Goal: Task Accomplishment & Management: Use online tool/utility

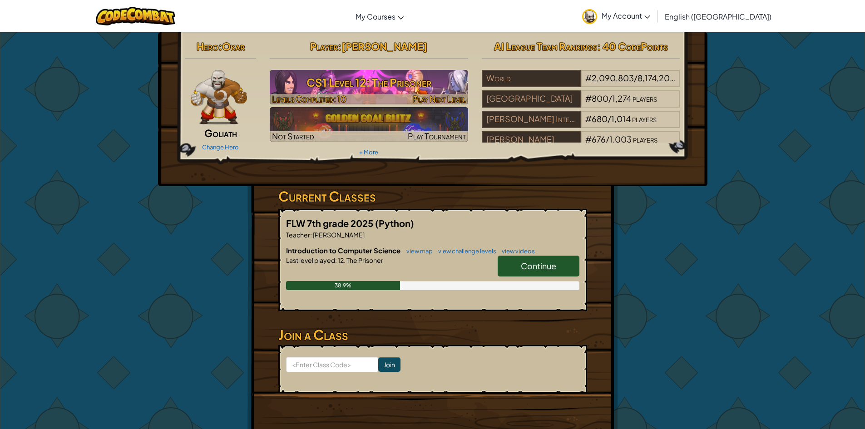
click at [427, 79] on h3 "CS1 Level 12: The Prisoner" at bounding box center [369, 82] width 198 height 20
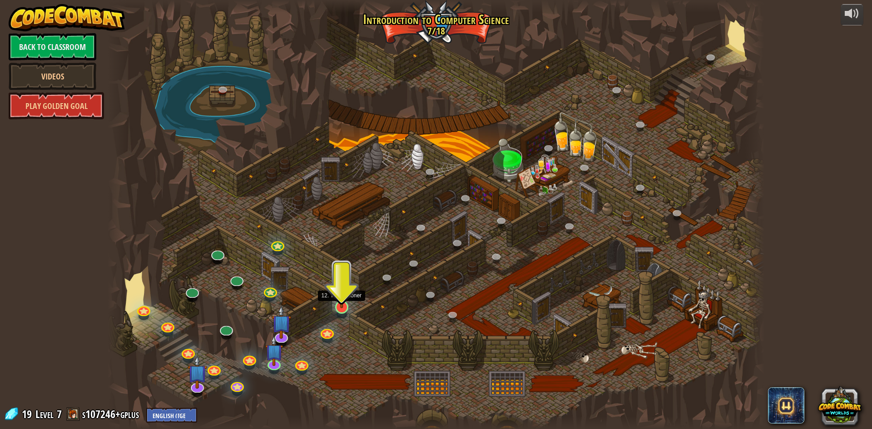
click at [345, 306] on img at bounding box center [342, 288] width 18 height 40
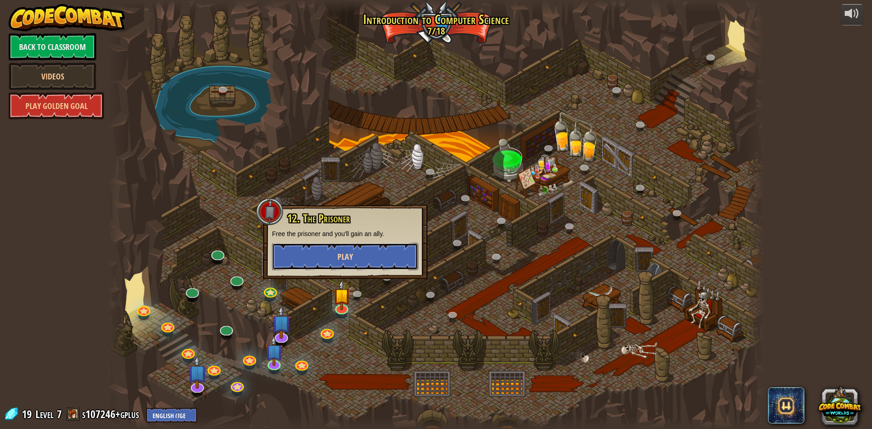
click at [352, 257] on span "Play" at bounding box center [344, 256] width 15 height 11
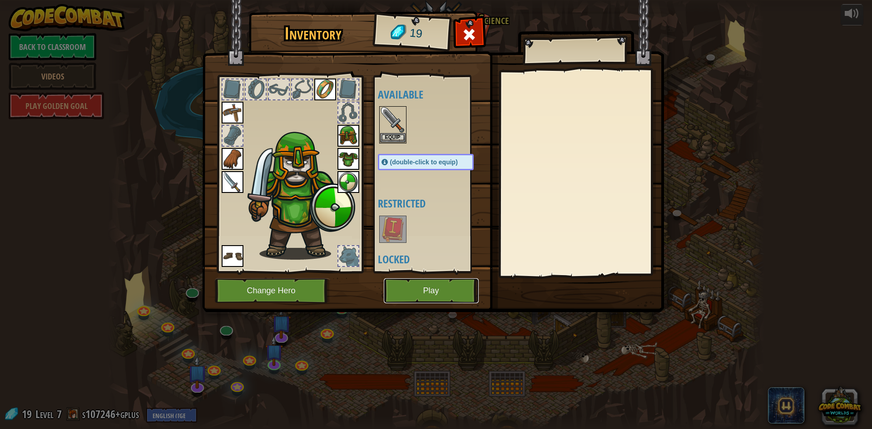
click at [405, 294] on button "Play" at bounding box center [431, 290] width 95 height 25
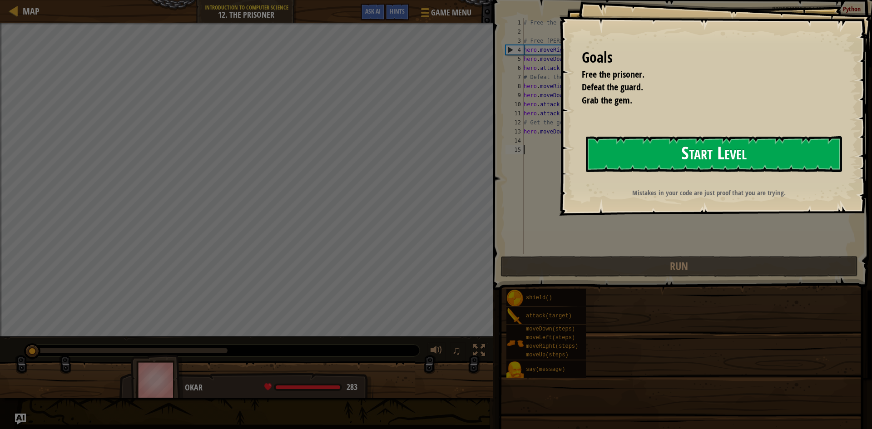
click at [611, 156] on button "Start Level" at bounding box center [714, 154] width 256 height 36
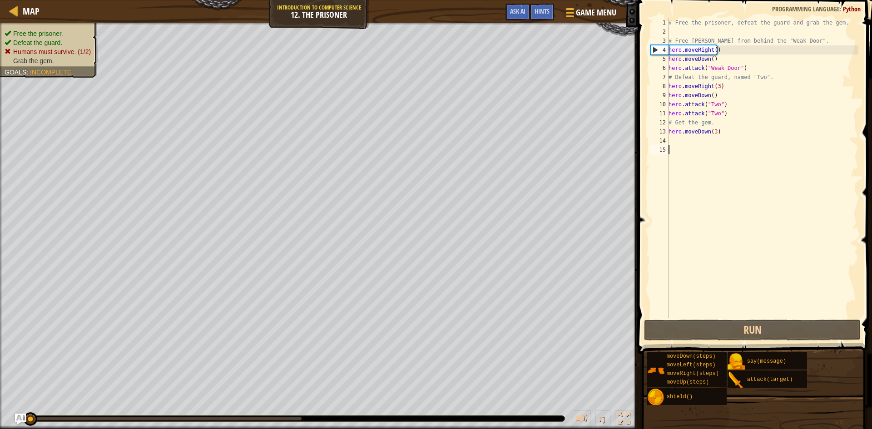
click at [672, 144] on div "# Free the prisoner, defeat the guard and grab the gem. # Free [PERSON_NAME] fr…" at bounding box center [763, 177] width 192 height 318
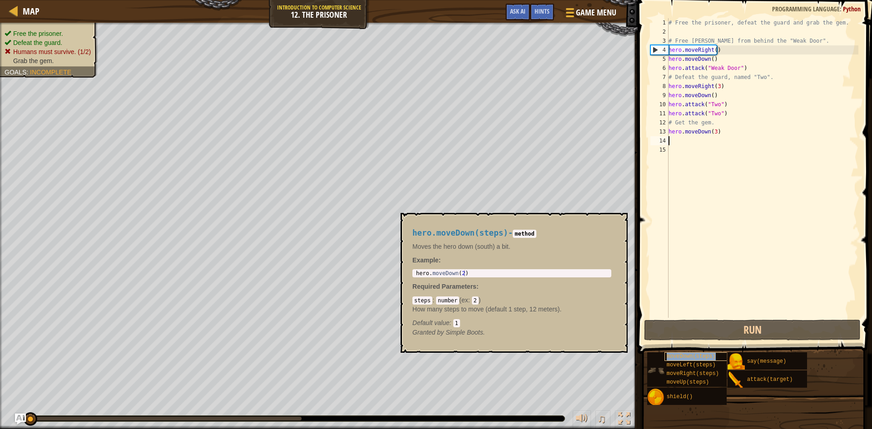
click at [689, 356] on span "moveDown(steps)" at bounding box center [691, 356] width 49 height 6
type textarea "h"
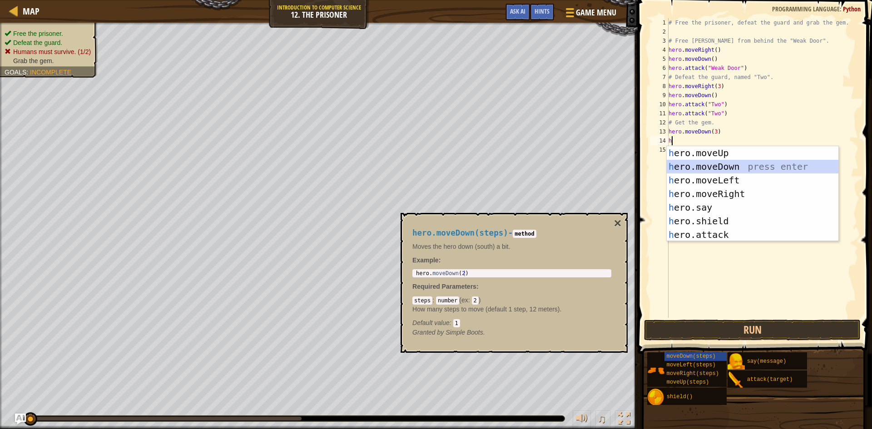
click at [678, 168] on div "h ero.moveUp press enter h ero.moveDown press enter h ero.moveLeft press enter …" at bounding box center [753, 207] width 172 height 123
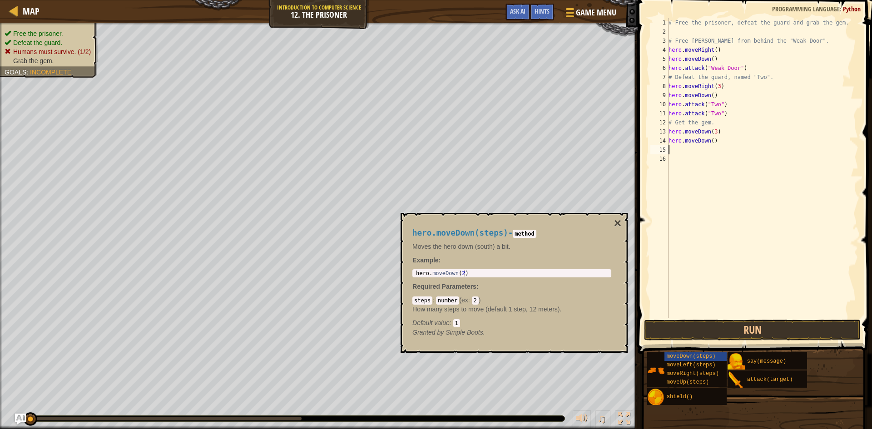
click at [678, 182] on div "# Free the prisoner, defeat the guard and grab the gem. # Free [PERSON_NAME] fr…" at bounding box center [763, 177] width 192 height 318
click at [615, 221] on button "×" at bounding box center [617, 223] width 7 height 13
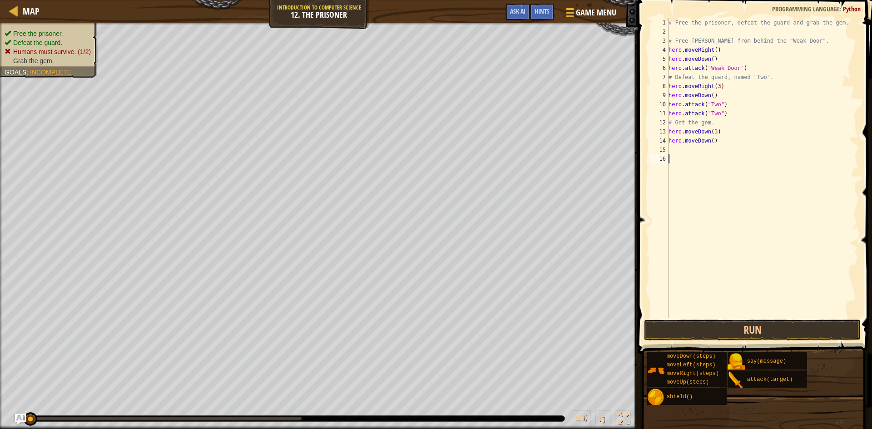
click at [673, 154] on div "# Free the prisoner, defeat the guard and grab the gem. # Free [PERSON_NAME] fr…" at bounding box center [763, 177] width 192 height 318
click at [669, 146] on div "# Free the prisoner, defeat the guard and grab the gem. # Free [PERSON_NAME] fr…" at bounding box center [763, 177] width 192 height 318
type textarea "h"
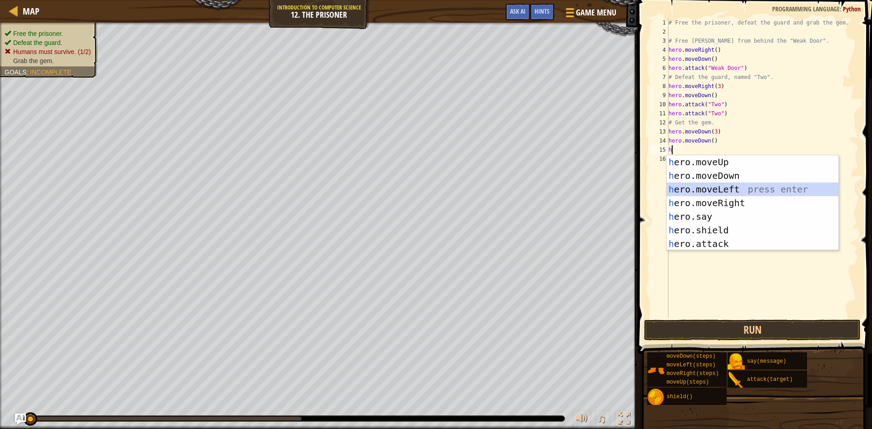
click at [692, 189] on div "h ero.moveUp press enter h ero.moveDown press enter h ero.moveLeft press enter …" at bounding box center [753, 216] width 172 height 123
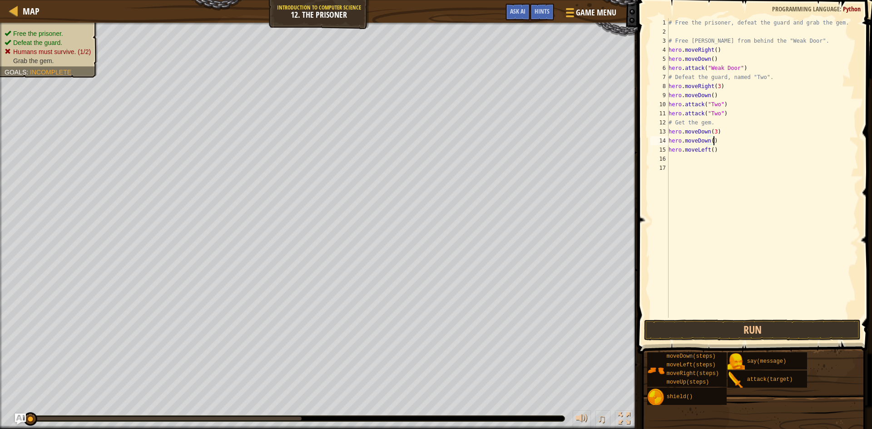
click at [720, 144] on div "# Free the prisoner, defeat the guard and grab the gem. # Free [PERSON_NAME] fr…" at bounding box center [763, 177] width 192 height 318
click at [717, 146] on div "# Free the prisoner, defeat the guard and grab the gem. # Free [PERSON_NAME] fr…" at bounding box center [763, 177] width 192 height 318
type textarea "h"
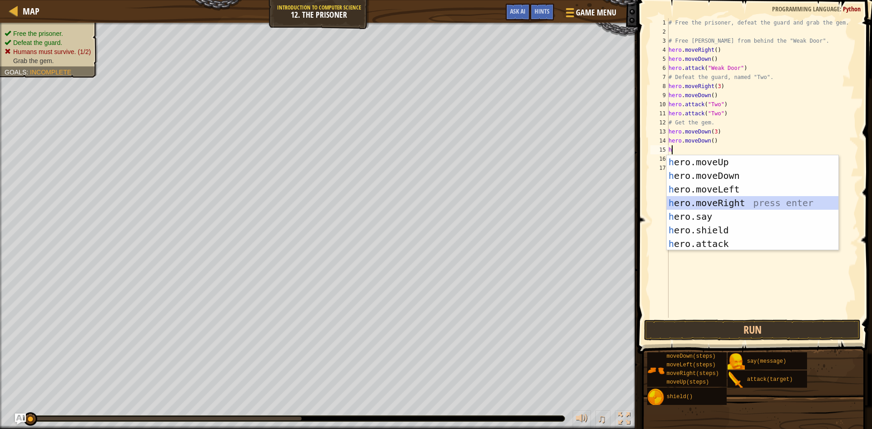
click at [689, 199] on div "h ero.moveUp press enter h ero.moveDown press enter h ero.moveLeft press enter …" at bounding box center [753, 216] width 172 height 123
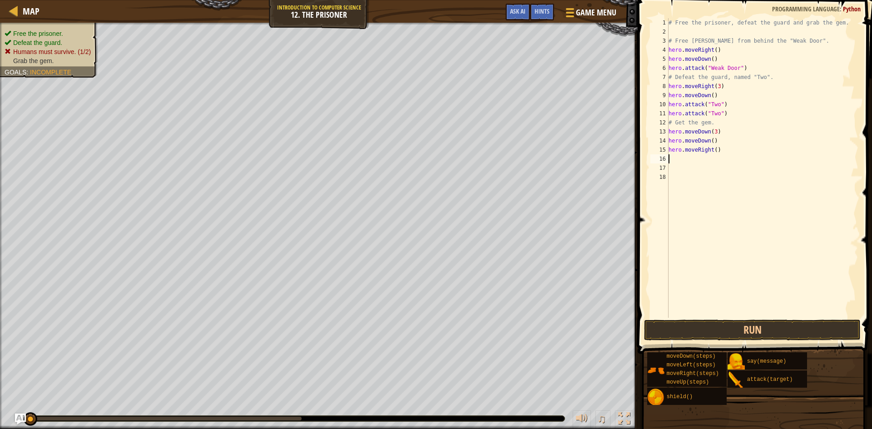
type textarea "h"
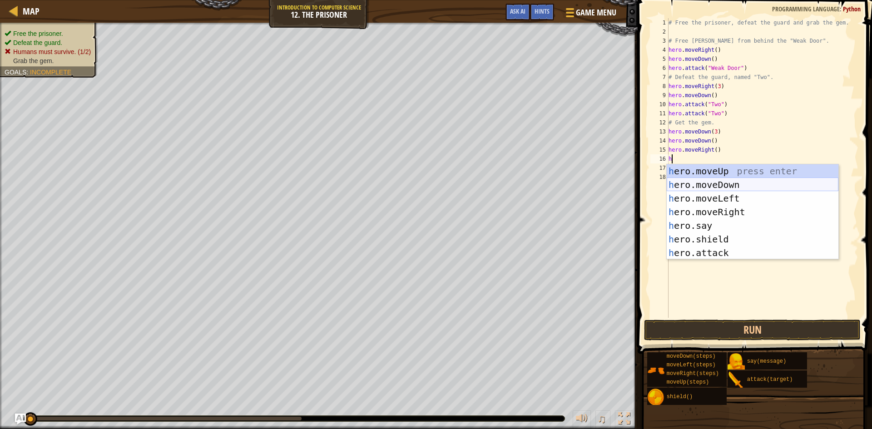
click at [693, 182] on div "h ero.moveUp press enter h ero.moveDown press enter h ero.moveLeft press enter …" at bounding box center [753, 225] width 172 height 123
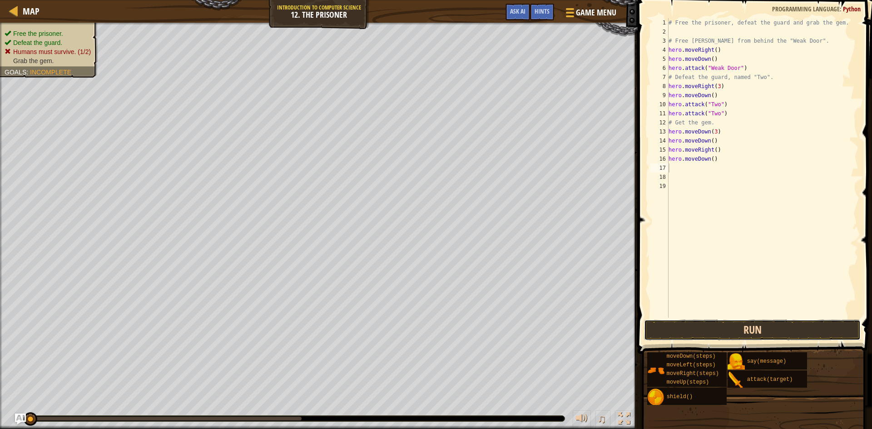
click at [757, 325] on button "Run" at bounding box center [752, 330] width 217 height 21
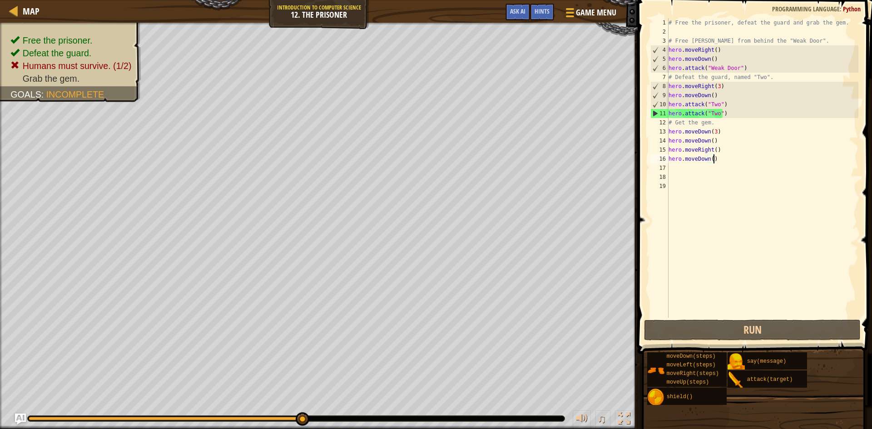
click at [783, 161] on div "# Free the prisoner, defeat the guard and grab the gem. # Free [PERSON_NAME] fr…" at bounding box center [763, 177] width 192 height 318
drag, startPoint x: 727, startPoint y: 333, endPoint x: 720, endPoint y: 334, distance: 7.8
click at [726, 334] on button "Run" at bounding box center [752, 330] width 217 height 21
click at [713, 84] on div "# Free the prisoner, defeat the guard and grab the gem. # Free [PERSON_NAME] fr…" at bounding box center [763, 177] width 192 height 318
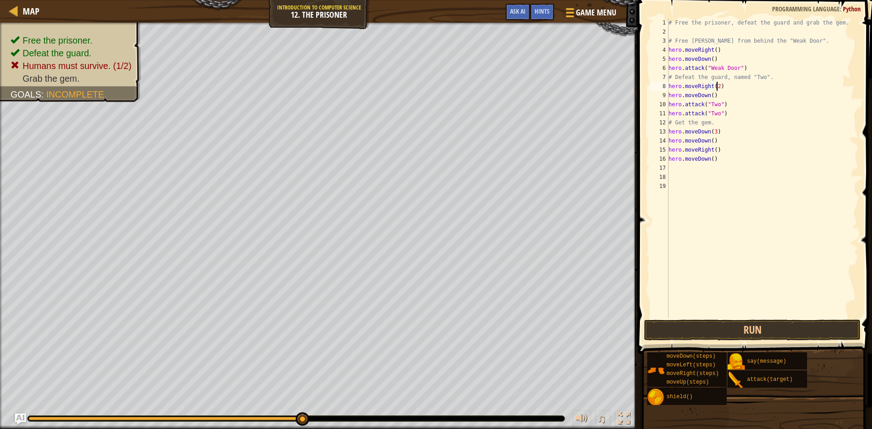
scroll to position [4, 4]
click at [747, 323] on button "Run" at bounding box center [752, 330] width 217 height 21
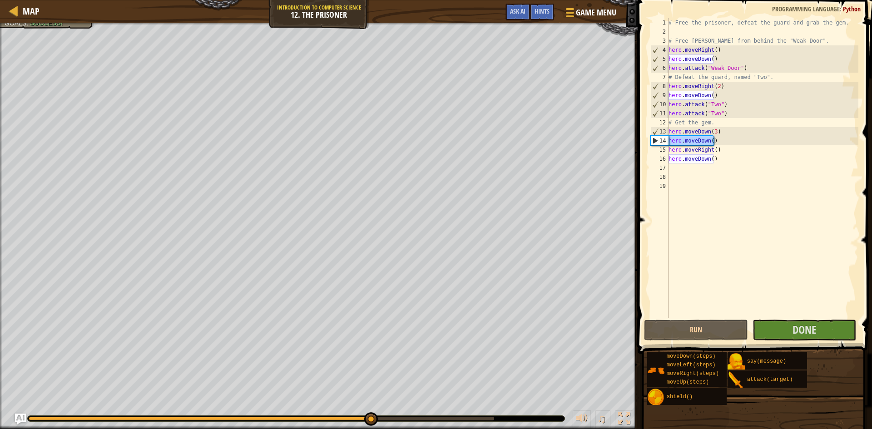
drag, startPoint x: 729, startPoint y: 140, endPoint x: 670, endPoint y: 143, distance: 59.6
click at [670, 143] on div "# Free the prisoner, defeat the guard and grab the gem. # Free [PERSON_NAME] fr…" at bounding box center [763, 177] width 192 height 318
type textarea "hero.moveDown()"
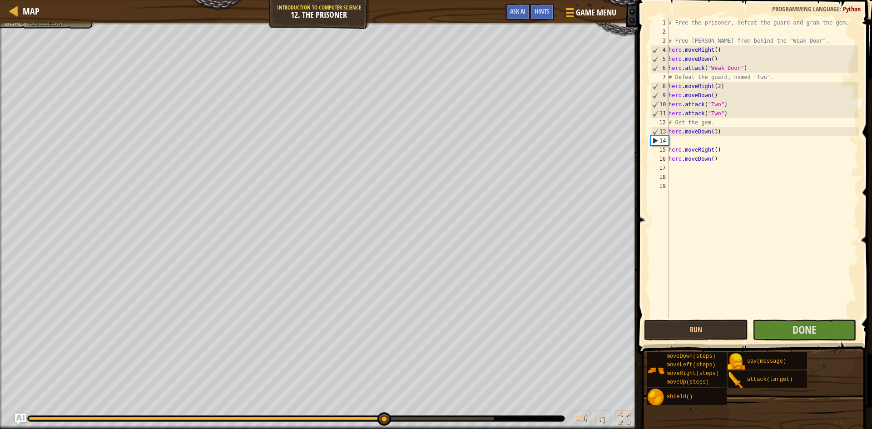
scroll to position [4, 0]
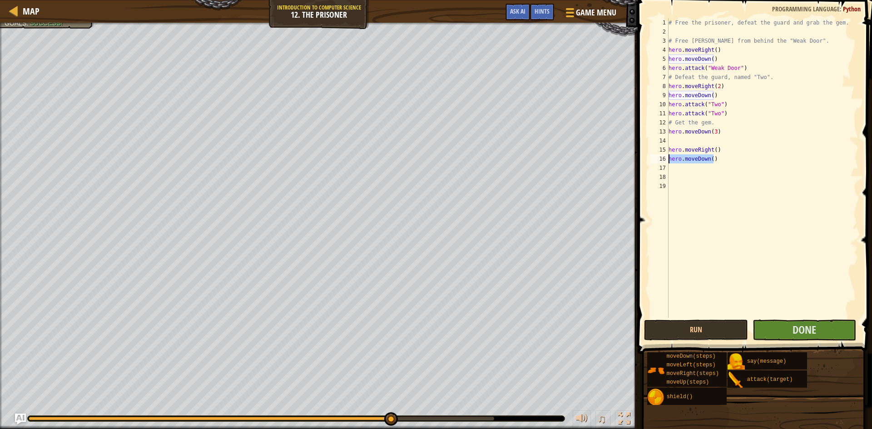
drag, startPoint x: 726, startPoint y: 159, endPoint x: 669, endPoint y: 162, distance: 56.8
click at [669, 162] on div "# Free the prisoner, defeat the guard and grab the gem. # Free [PERSON_NAME] fr…" at bounding box center [763, 177] width 192 height 318
type textarea "hero.moveDown()"
drag, startPoint x: 718, startPoint y: 61, endPoint x: 668, endPoint y: 62, distance: 50.0
click at [668, 62] on div "1 2 3 4 5 6 7 8 9 10 11 12 13 14 15 16 17 18 19 # Free the prisoner, defeat the…" at bounding box center [753, 168] width 210 height 300
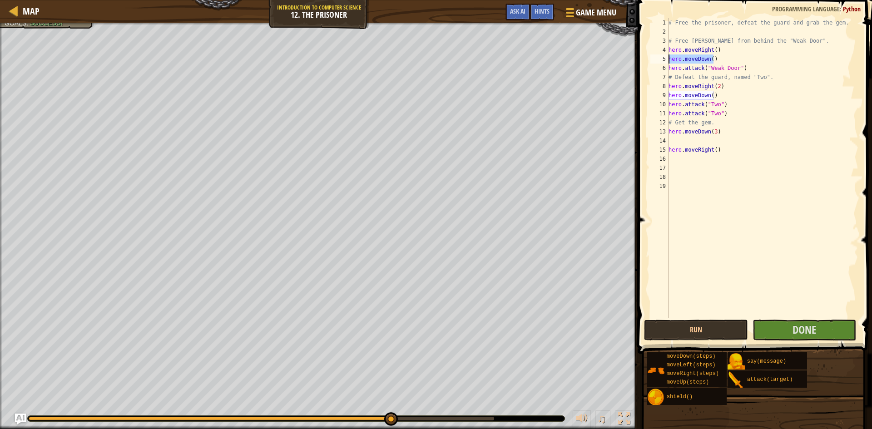
type textarea "hero.moveDown()"
click at [805, 329] on span "Done" at bounding box center [804, 329] width 24 height 15
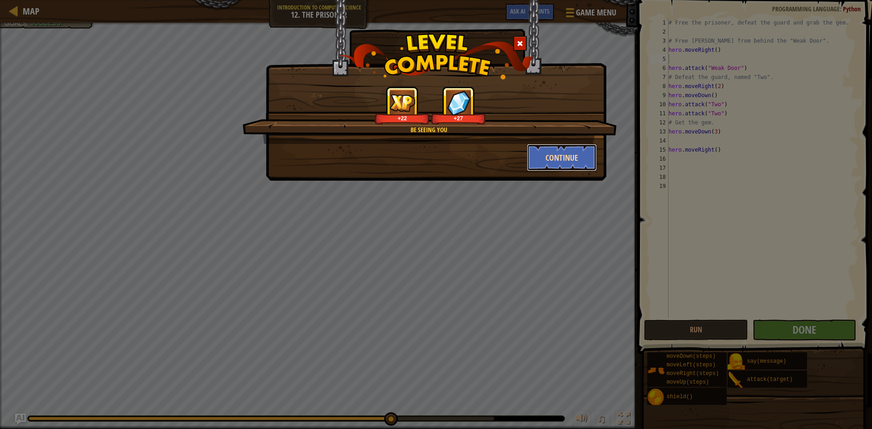
click at [579, 160] on button "Continue" at bounding box center [562, 157] width 70 height 27
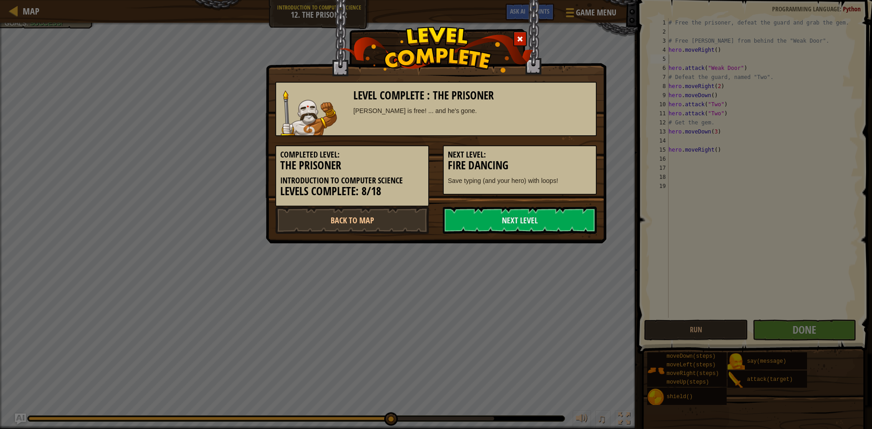
click at [668, 321] on div "Level Complete : The Prisoner [PERSON_NAME] is free! ... and he's gone. Complet…" at bounding box center [436, 214] width 872 height 429
click at [568, 225] on link "Next Level" at bounding box center [520, 220] width 154 height 27
click at [517, 219] on link "Next Level" at bounding box center [520, 220] width 154 height 27
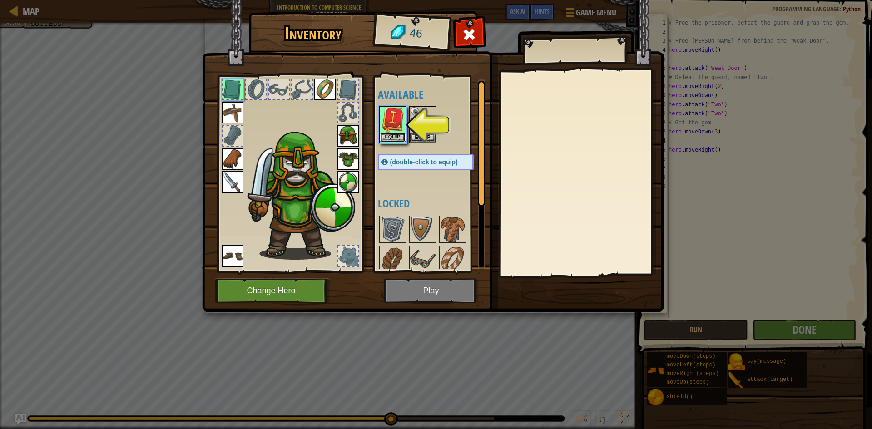
click at [394, 135] on button "Equip" at bounding box center [392, 138] width 25 height 10
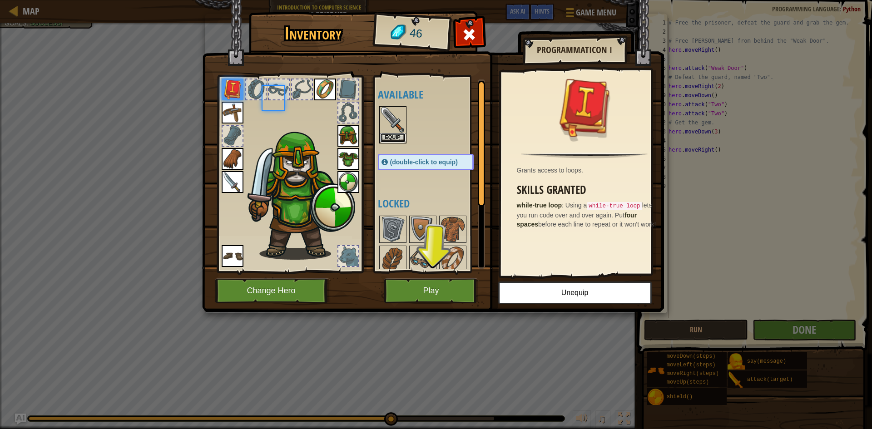
click at [394, 135] on button "Equip" at bounding box center [392, 138] width 25 height 10
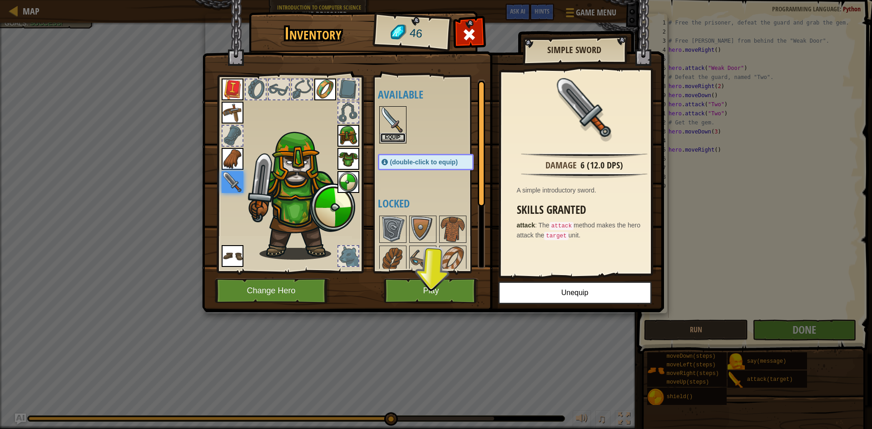
click at [394, 135] on button "Equip" at bounding box center [392, 138] width 25 height 10
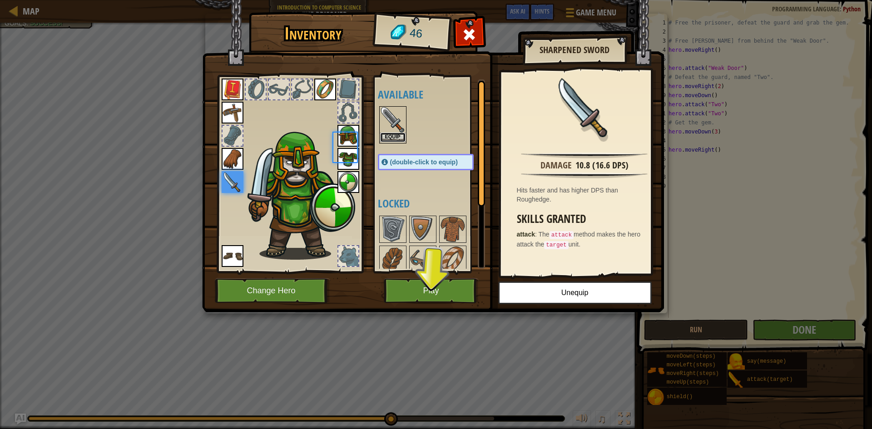
click at [394, 137] on button "Equip" at bounding box center [392, 138] width 25 height 10
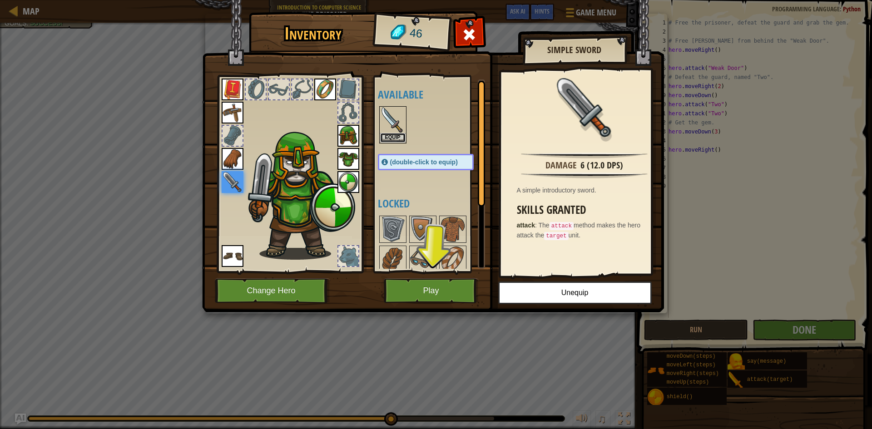
click at [394, 137] on button "Equip" at bounding box center [392, 138] width 25 height 10
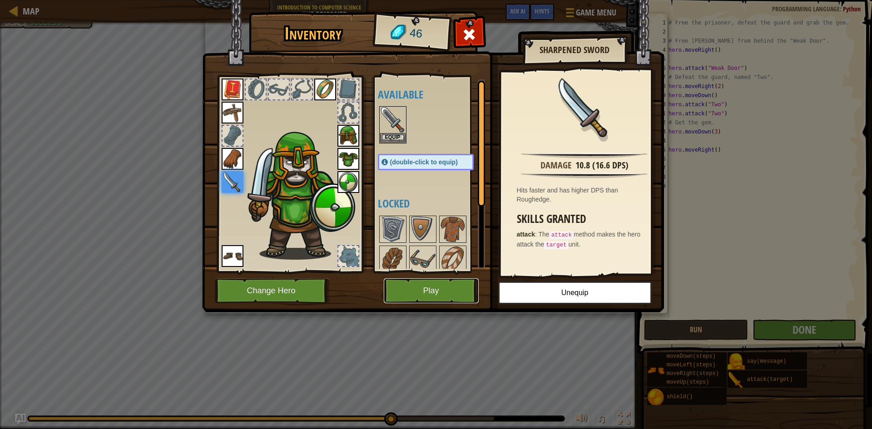
click at [436, 286] on button "Play" at bounding box center [431, 290] width 95 height 25
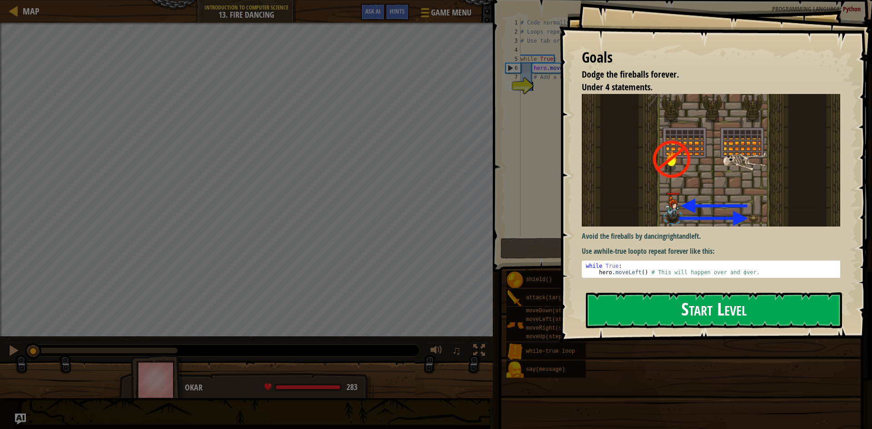
click at [617, 303] on button "Start Level" at bounding box center [714, 310] width 256 height 36
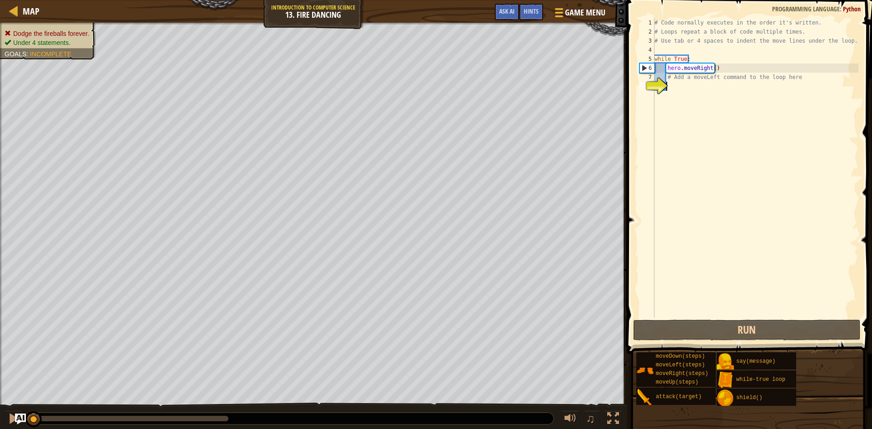
click at [675, 90] on div "# Code normally executes in the order it's written. # Loops repeat a block of c…" at bounding box center [755, 177] width 206 height 318
type textarea "h"
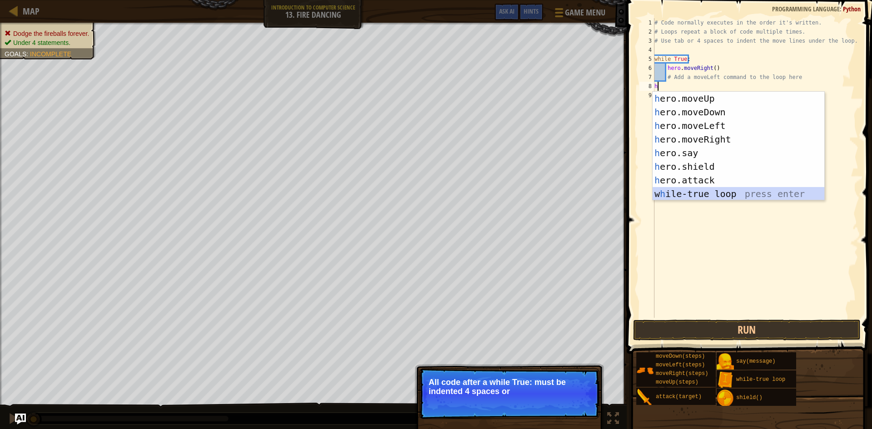
click at [717, 194] on div "h ero.moveUp press enter h ero.moveDown press enter h ero.moveLeft press enter …" at bounding box center [738, 160] width 172 height 136
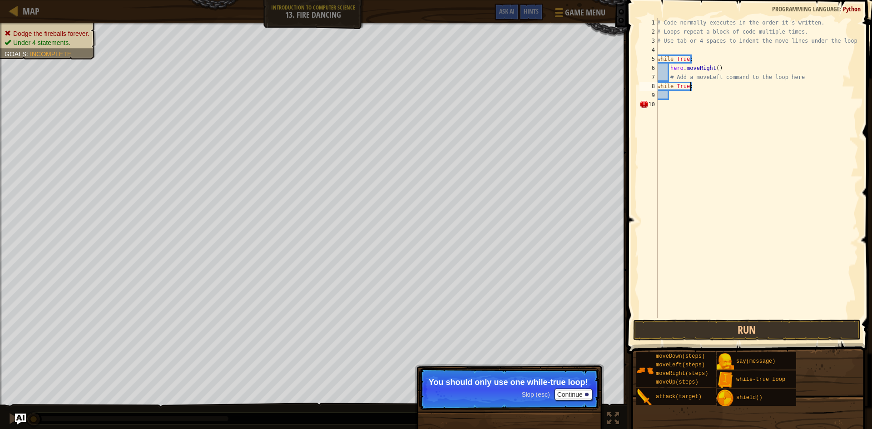
click at [697, 87] on div "# Code normally executes in the order it's written. # Loops repeat a block of c…" at bounding box center [756, 177] width 203 height 318
type textarea "w"
type textarea "h"
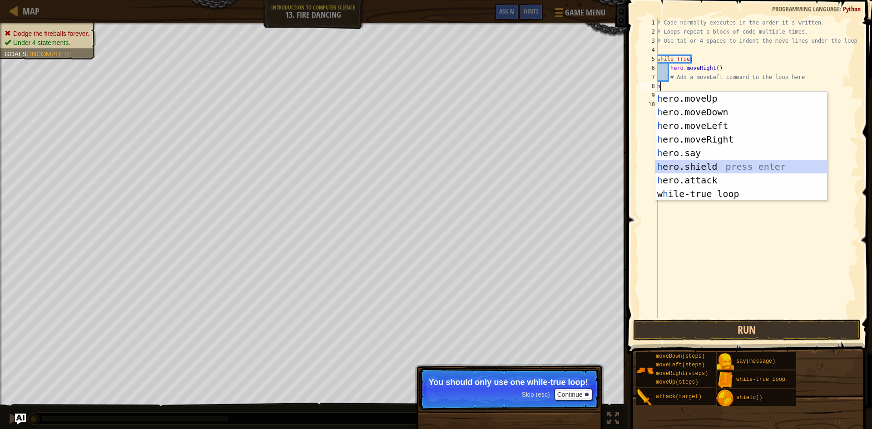
click at [689, 165] on div "h ero.moveUp press enter h ero.moveDown press enter h ero.moveLeft press enter …" at bounding box center [741, 160] width 172 height 136
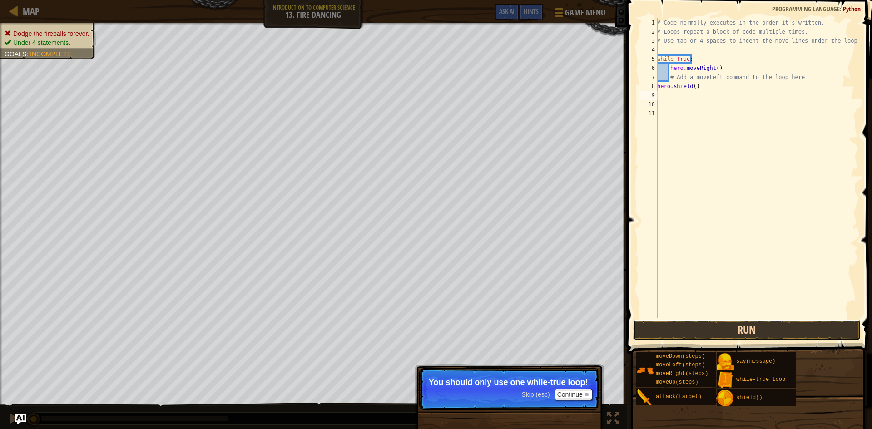
click at [704, 322] on button "Run" at bounding box center [746, 330] width 227 height 21
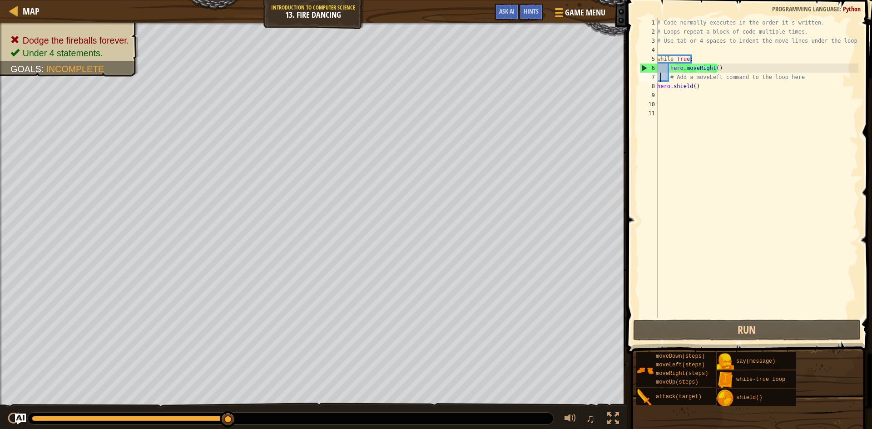
click at [660, 75] on div "# Code normally executes in the order it's written. # Loops repeat a block of c…" at bounding box center [756, 177] width 203 height 318
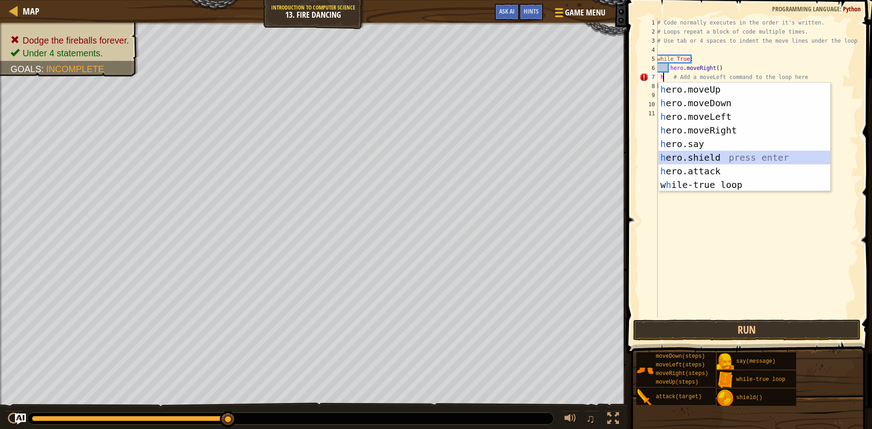
click at [686, 163] on div "h ero.moveUp press enter h ero.moveDown press enter h ero.moveLeft press enter …" at bounding box center [744, 151] width 172 height 136
type textarea "hero.shield() # Add a moveLeft command to the loop here"
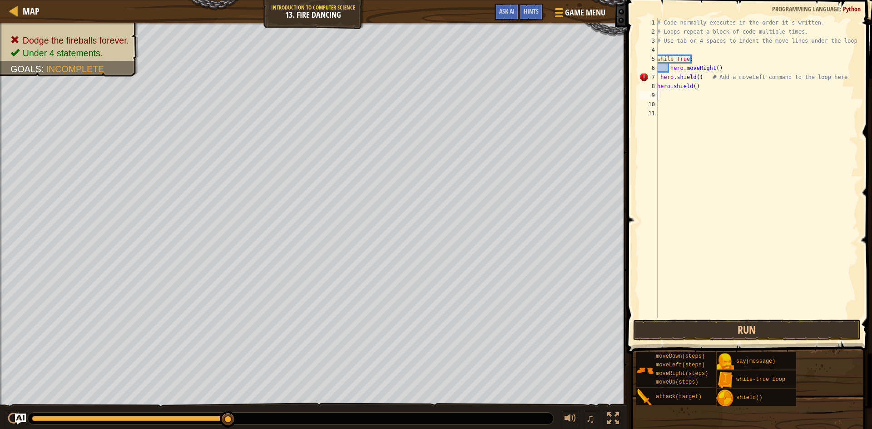
click at [699, 91] on div "# Code normally executes in the order it's written. # Loops repeat a block of c…" at bounding box center [756, 177] width 203 height 318
click at [698, 88] on div "# Code normally executes in the order it's written. # Loops repeat a block of c…" at bounding box center [756, 177] width 203 height 318
type textarea "h"
click at [709, 323] on button "Run" at bounding box center [746, 330] width 227 height 21
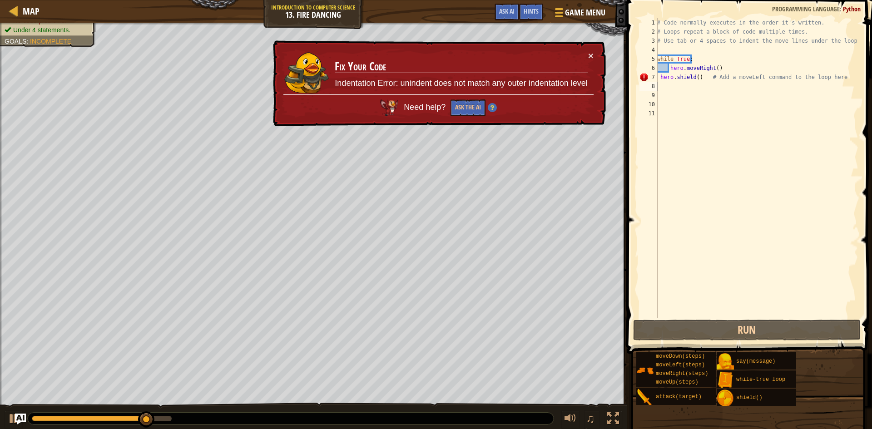
click at [703, 81] on div "# Code normally executes in the order it's written. # Loops repeat a block of c…" at bounding box center [756, 177] width 203 height 318
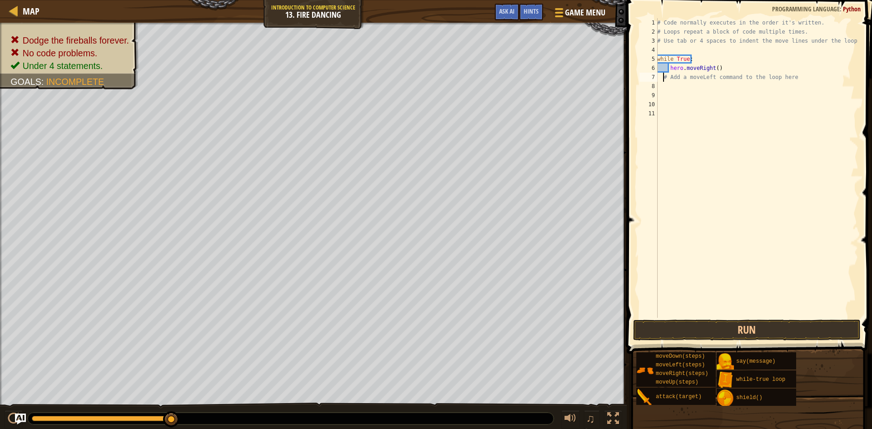
click at [662, 77] on div "# Code normally executes in the order it's written. # Loops repeat a block of c…" at bounding box center [756, 177] width 203 height 318
type textarea "# Add a moveLeft command to the loop here"
click at [660, 86] on div "# Code normally executes in the order it's written. # Loops repeat a block of c…" at bounding box center [756, 177] width 203 height 318
type textarea "h"
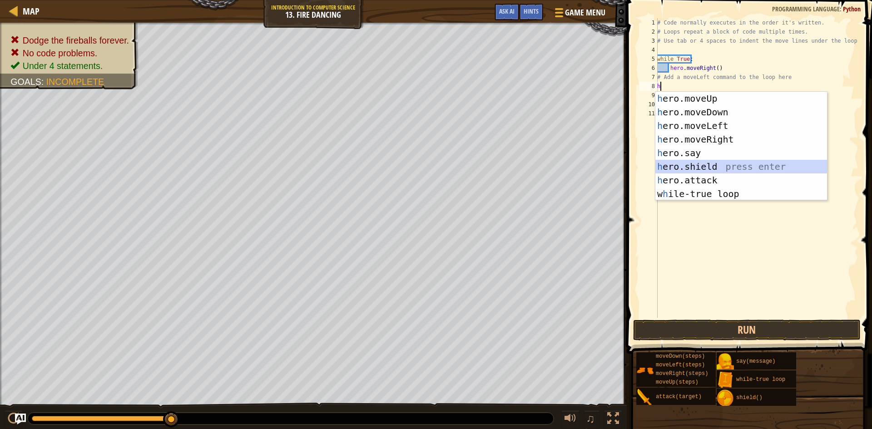
click at [702, 166] on div "h ero.moveUp press enter h ero.moveDown press enter h ero.moveLeft press enter …" at bounding box center [741, 160] width 172 height 136
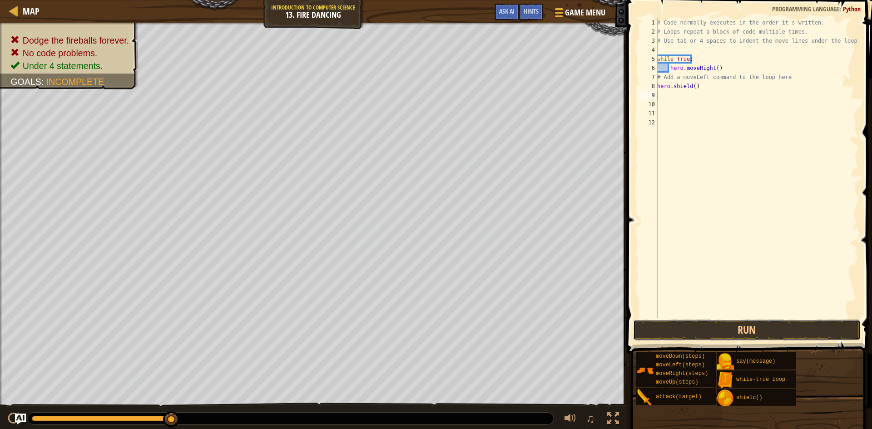
drag, startPoint x: 724, startPoint y: 333, endPoint x: 721, endPoint y: 307, distance: 26.0
click at [721, 310] on div "1 2 3 4 5 6 7 8 9 10 11 12 # Code normally executes in the order it's written. …" at bounding box center [748, 195] width 248 height 380
click at [724, 327] on button "Run" at bounding box center [746, 330] width 227 height 21
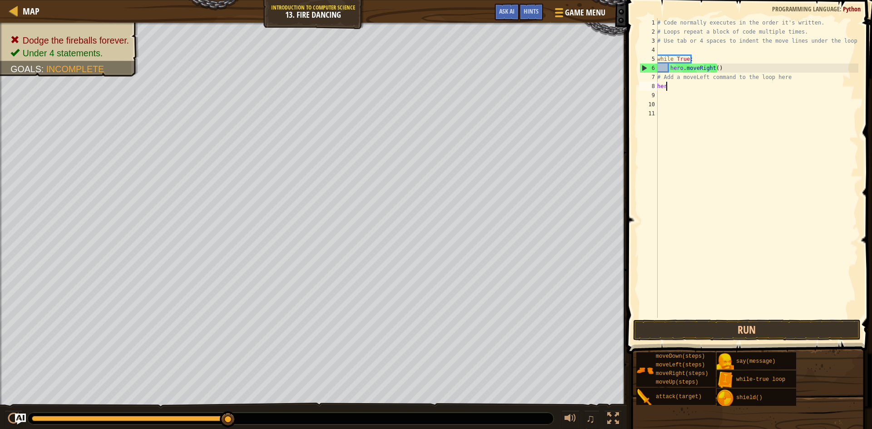
type textarea "h"
type textarea "hero.moveRight()"
click at [718, 69] on div "# Code normally executes in the order it's written. # Loops repeat a block of c…" at bounding box center [756, 177] width 203 height 318
type textarea "h"
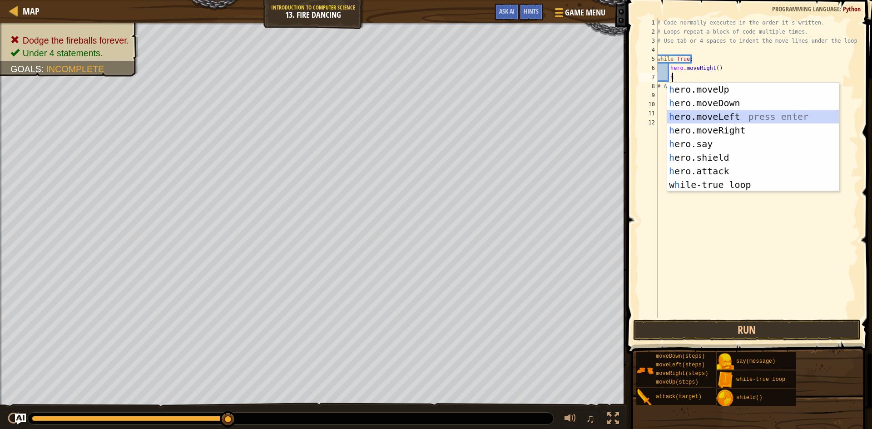
click at [797, 113] on div "h ero.moveUp press enter h ero.moveDown press enter h ero.moveLeft press enter …" at bounding box center [753, 151] width 172 height 136
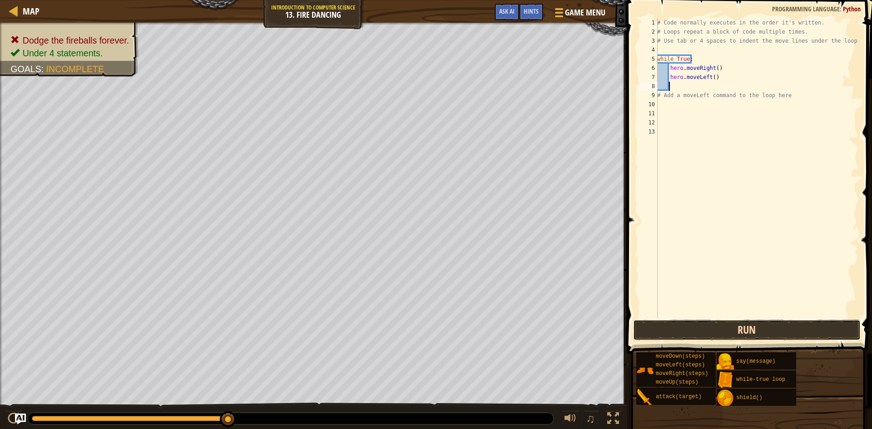
click at [721, 326] on button "Run" at bounding box center [746, 330] width 227 height 21
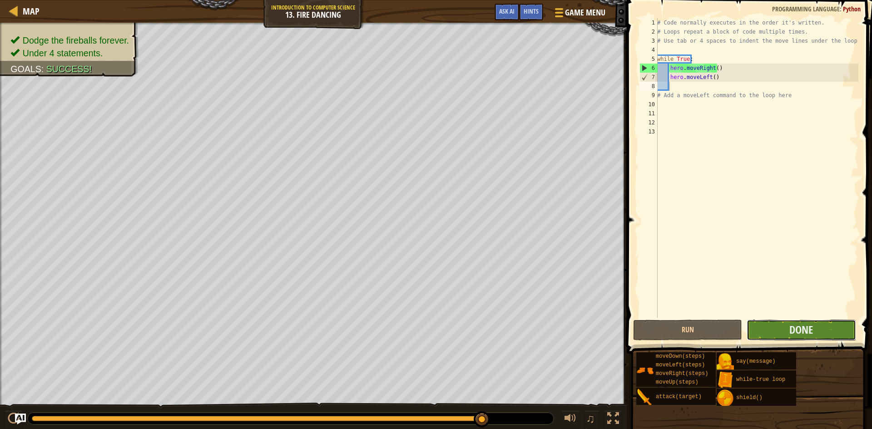
click at [788, 326] on button "Done" at bounding box center [800, 330] width 109 height 21
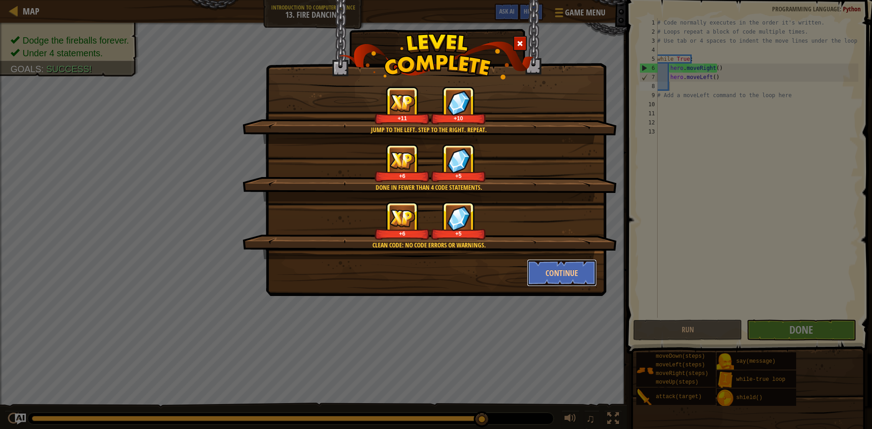
click at [573, 276] on button "Continue" at bounding box center [562, 272] width 70 height 27
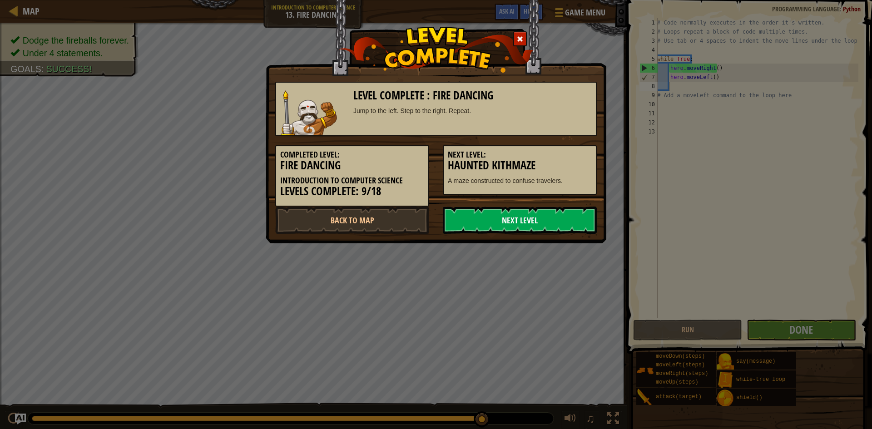
click at [509, 214] on link "Next Level" at bounding box center [520, 220] width 154 height 27
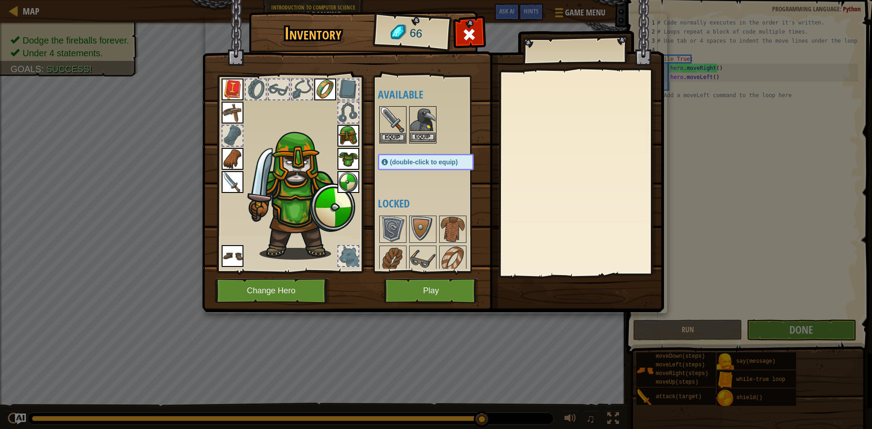
click at [420, 132] on img at bounding box center [422, 119] width 25 height 25
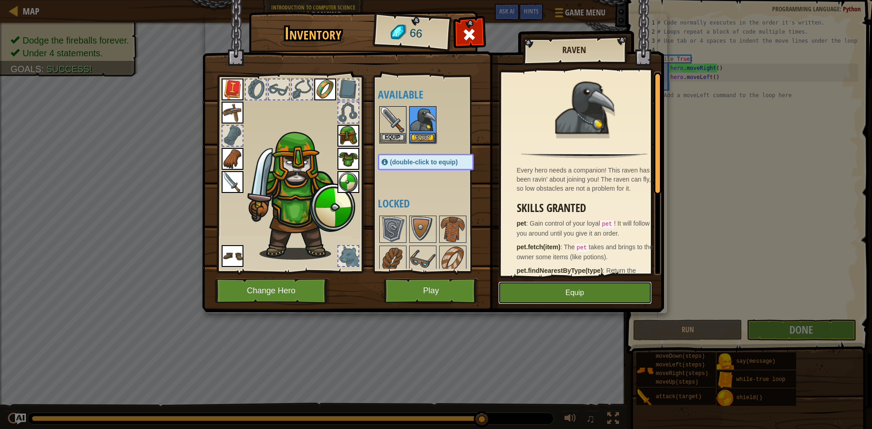
click at [541, 297] on button "Equip" at bounding box center [574, 292] width 153 height 23
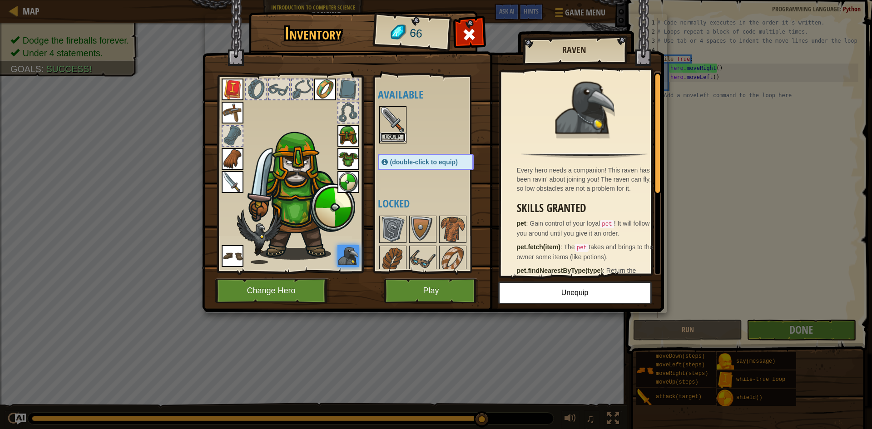
click at [400, 133] on button "Equip" at bounding box center [392, 138] width 25 height 10
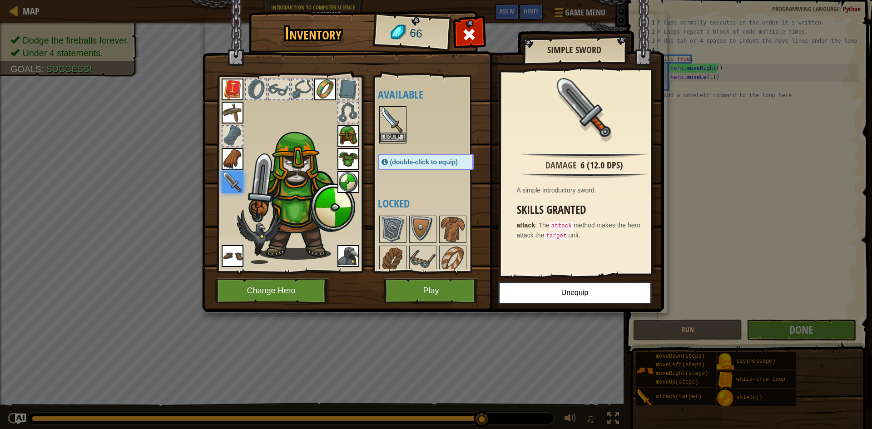
click at [391, 131] on img at bounding box center [392, 119] width 25 height 25
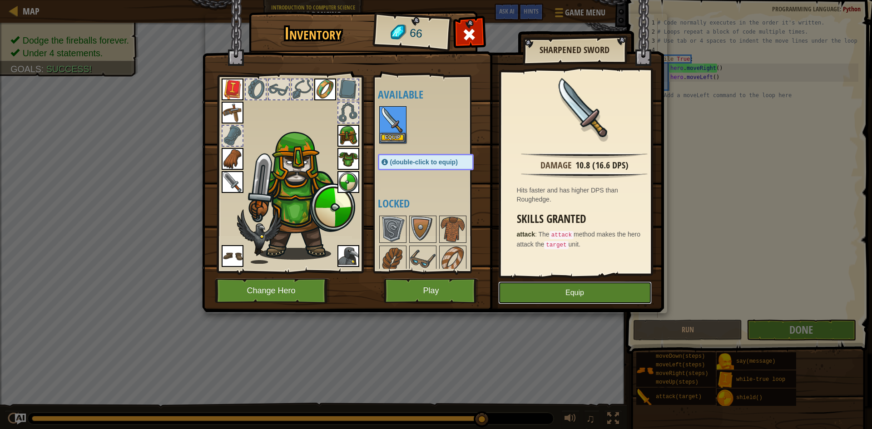
click at [524, 296] on button "Equip" at bounding box center [574, 292] width 153 height 23
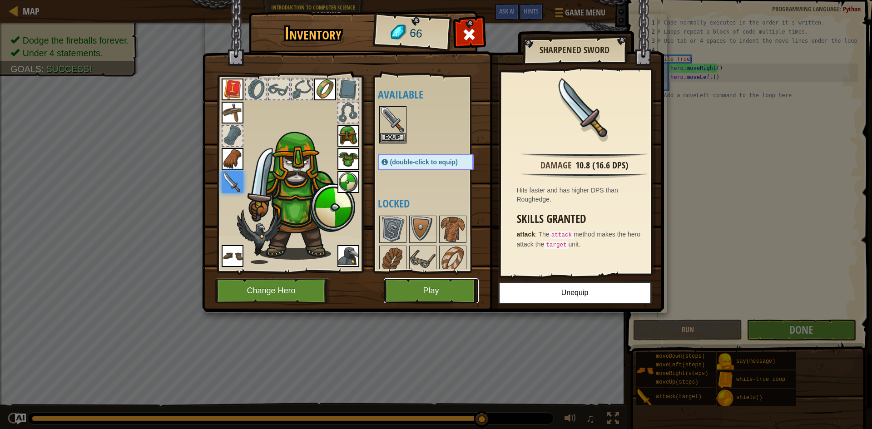
click at [451, 279] on button "Play" at bounding box center [431, 290] width 95 height 25
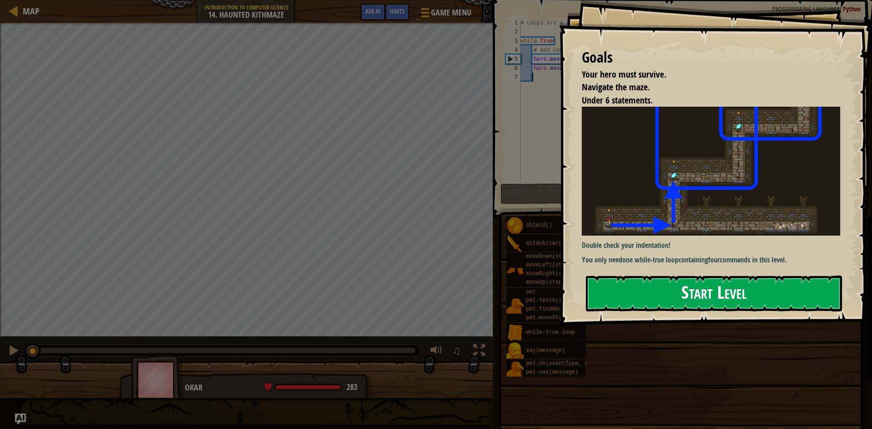
click at [627, 284] on button "Start Level" at bounding box center [714, 294] width 256 height 36
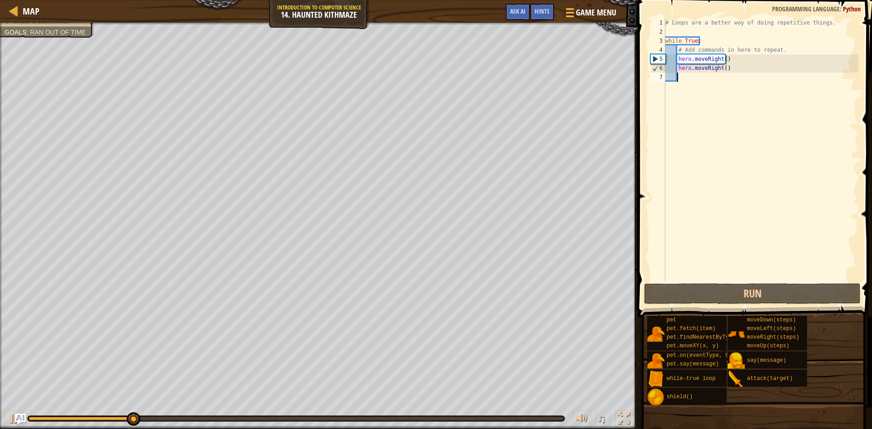
click at [728, 70] on div "# Loops are a better way of doing repetitive things. while True : # Add command…" at bounding box center [760, 158] width 195 height 281
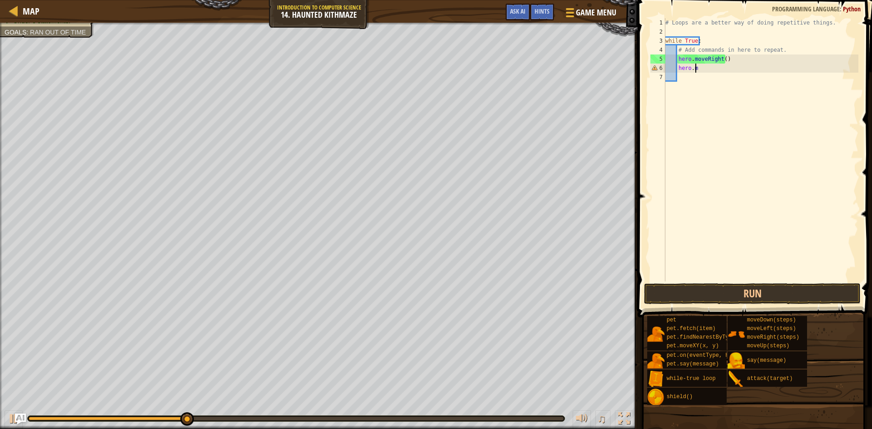
type textarea "h"
type textarea "hero.moveRi"
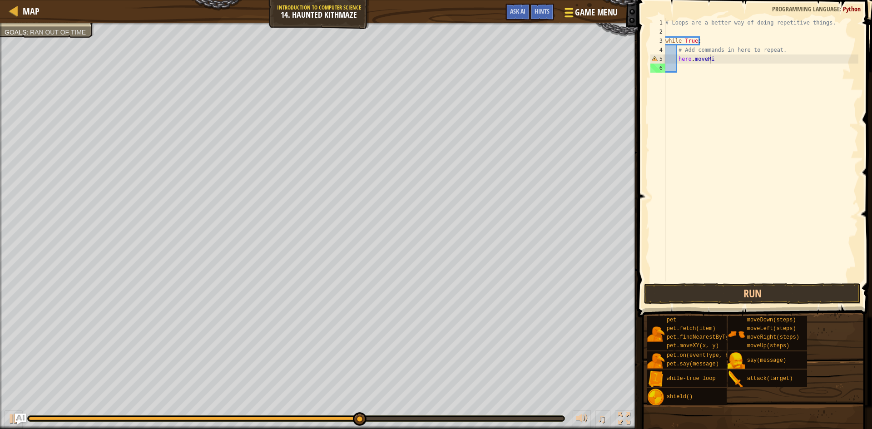
click at [602, 12] on button "Game Menu" at bounding box center [590, 14] width 66 height 22
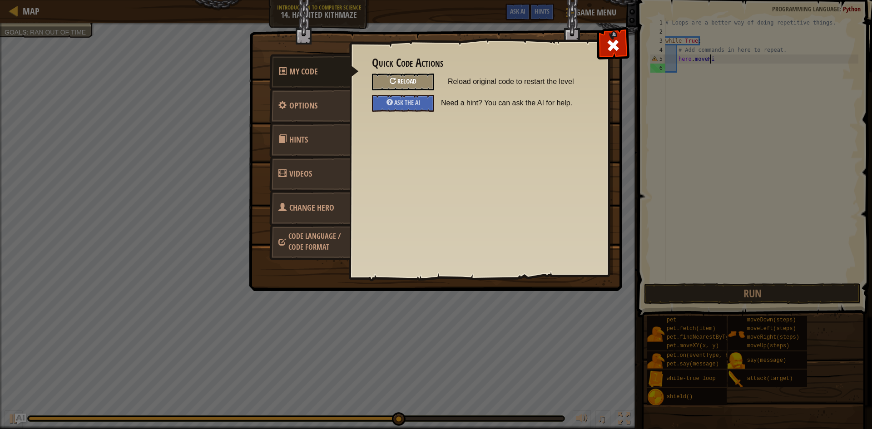
click at [384, 83] on div "Reload" at bounding box center [403, 82] width 62 height 17
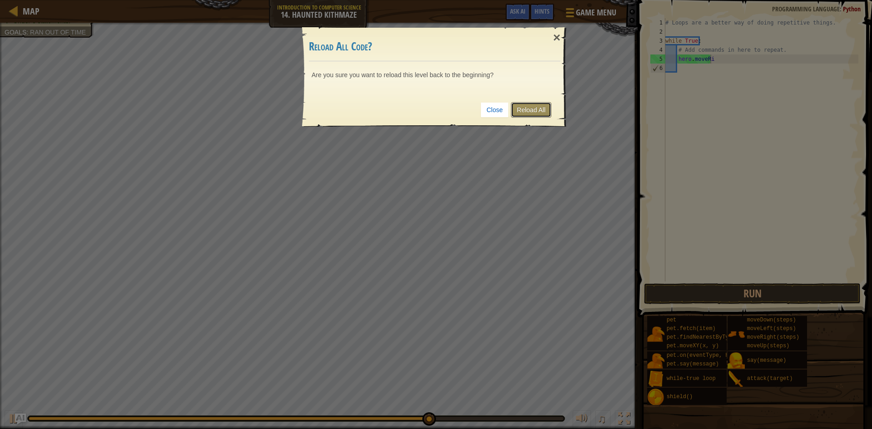
click at [548, 109] on link "Reload All" at bounding box center [531, 109] width 40 height 15
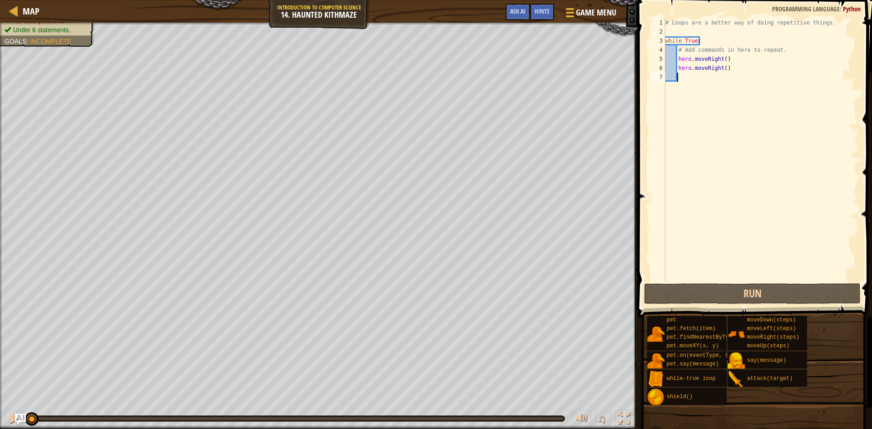
click at [735, 63] on div "# Loops are a better way of doing repetitive things. while True : # Add command…" at bounding box center [760, 158] width 195 height 281
click at [726, 67] on div "# Loops are a better way of doing repetitive things. while True : # Add command…" at bounding box center [760, 158] width 195 height 281
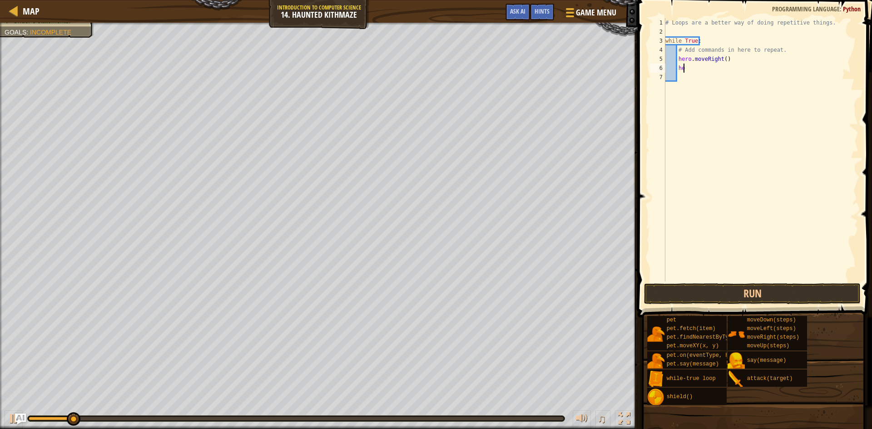
type textarea "h"
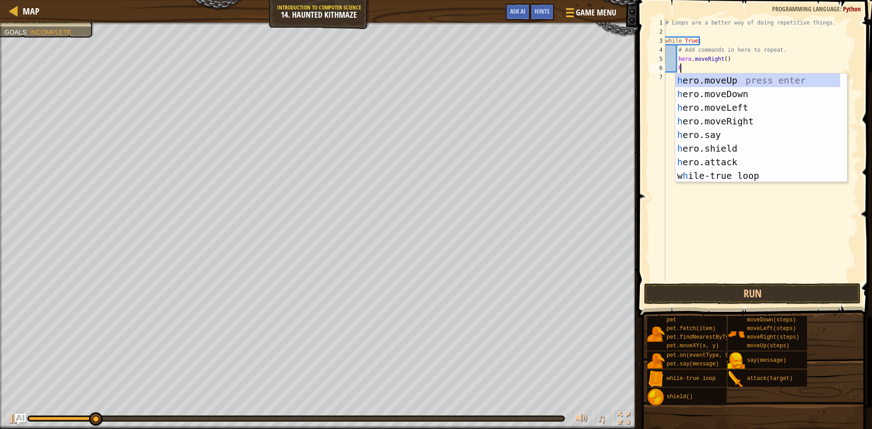
scroll to position [4, 1]
click at [725, 79] on div "h ero.moveUp press enter h ero.moveDown press enter h ero.moveLeft press enter …" at bounding box center [757, 142] width 165 height 136
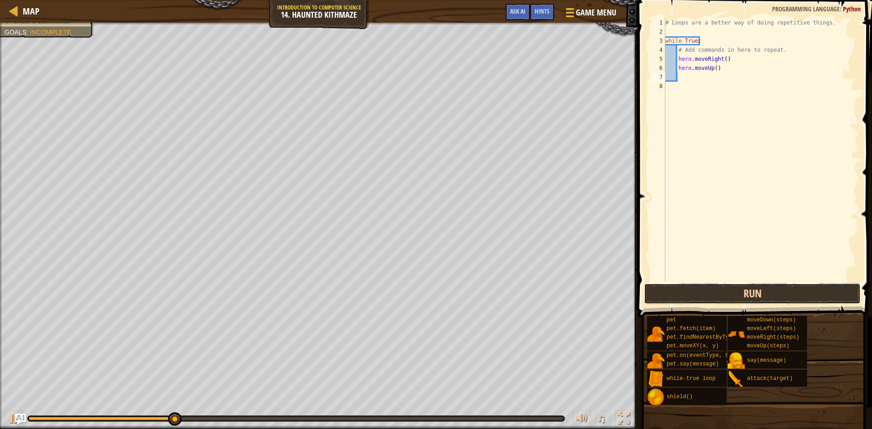
click at [722, 300] on button "Run" at bounding box center [752, 293] width 217 height 21
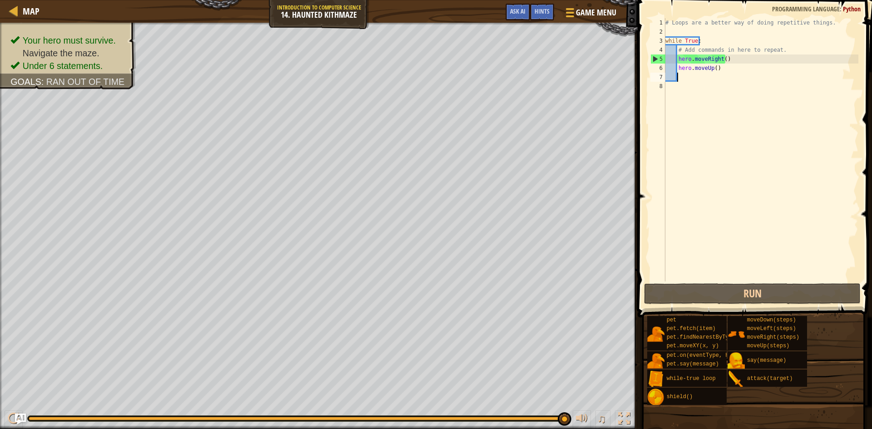
type textarea "h"
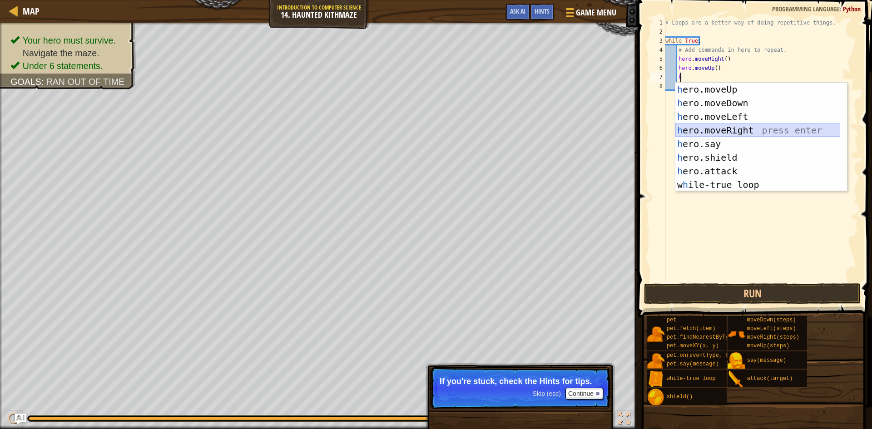
click at [725, 129] on div "h ero.moveUp press enter h ero.moveDown press enter h ero.moveLeft press enter …" at bounding box center [757, 151] width 165 height 136
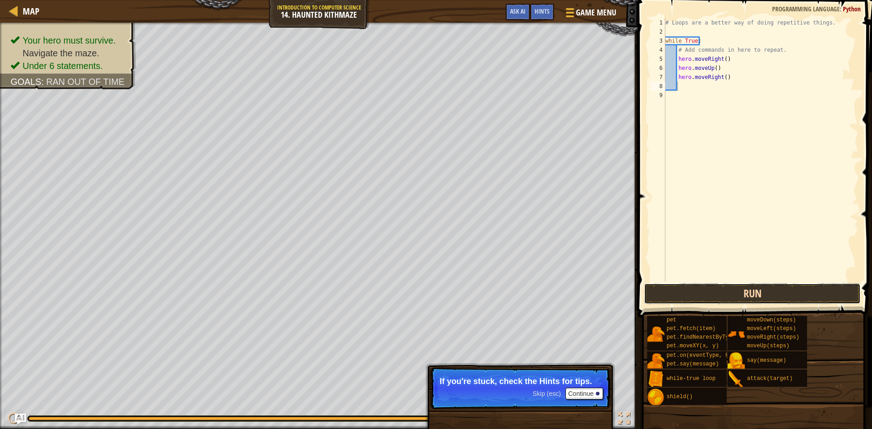
click at [706, 293] on button "Run" at bounding box center [752, 293] width 217 height 21
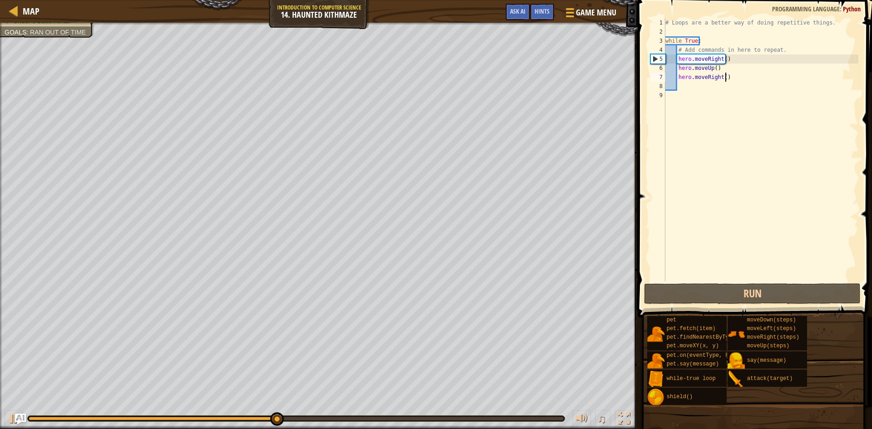
click at [737, 80] on div "# Loops are a better way of doing repetitive things. while True : # Add command…" at bounding box center [760, 158] width 195 height 281
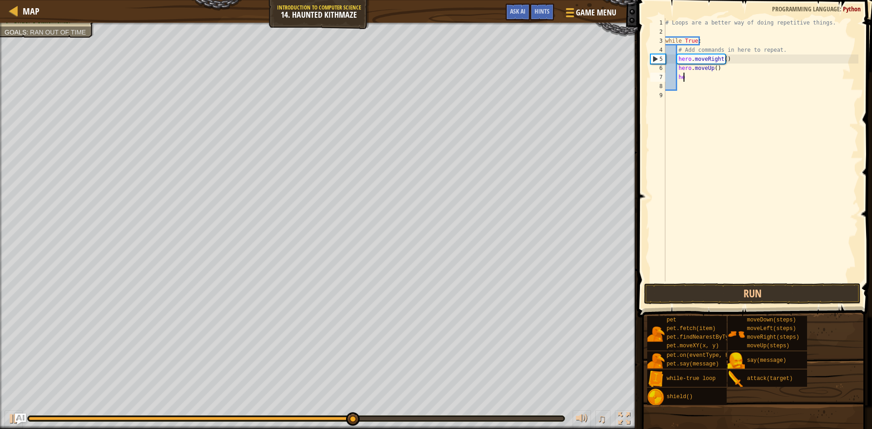
type textarea "h"
click at [721, 292] on button "Run" at bounding box center [752, 293] width 217 height 21
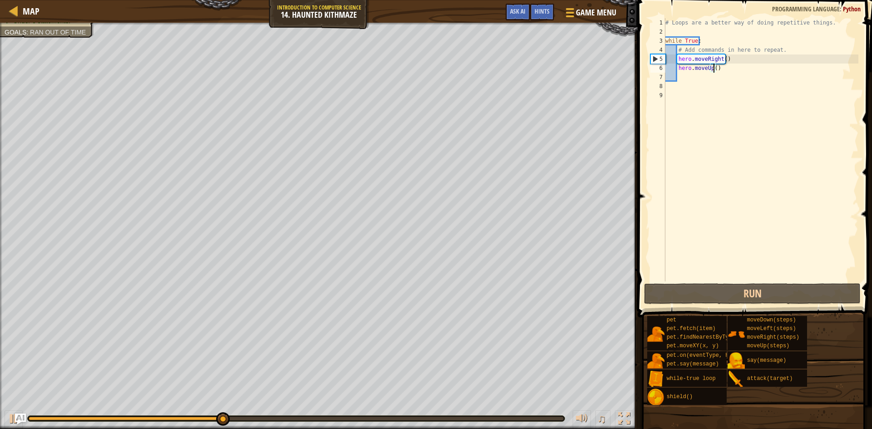
click at [713, 68] on div "# Loops are a better way of doing repetitive things. while True : # Add command…" at bounding box center [760, 158] width 195 height 281
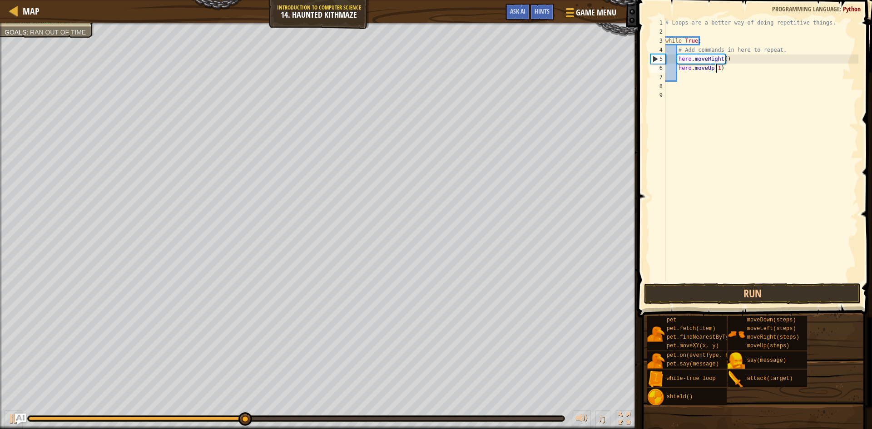
scroll to position [4, 4]
click at [704, 296] on button "Run" at bounding box center [752, 293] width 217 height 21
click at [706, 288] on button "Run" at bounding box center [752, 293] width 217 height 21
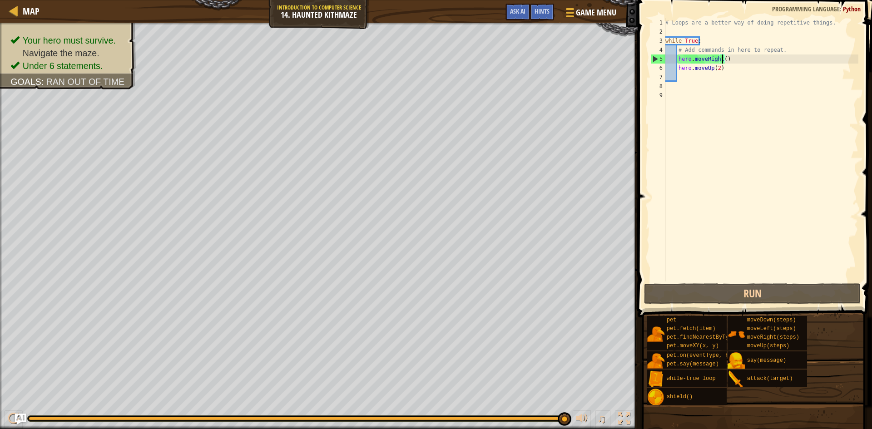
click at [721, 59] on div "# Loops are a better way of doing repetitive things. while True : # Add command…" at bounding box center [760, 158] width 195 height 281
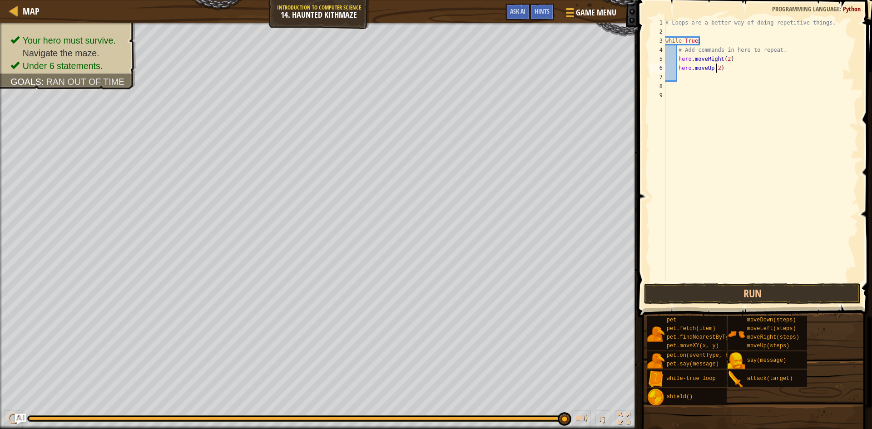
click at [716, 69] on div "# Loops are a better way of doing repetitive things. while True : # Add command…" at bounding box center [760, 158] width 195 height 281
type textarea "hero.moveUp(3)"
click at [712, 289] on button "Run" at bounding box center [752, 293] width 217 height 21
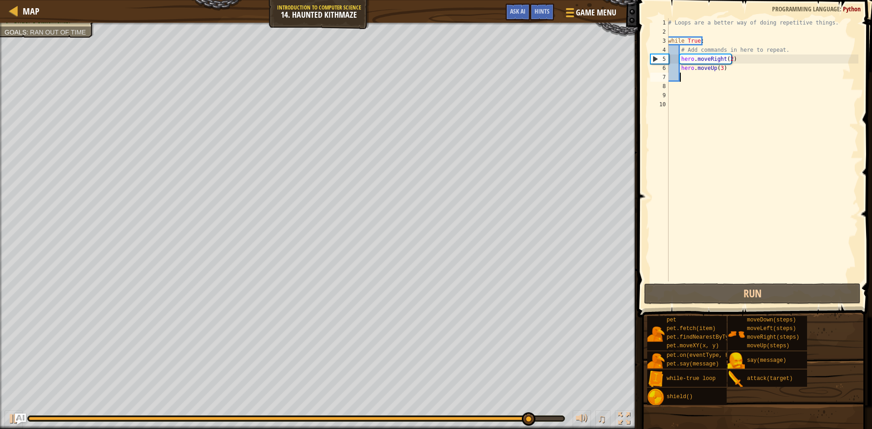
scroll to position [4, 1]
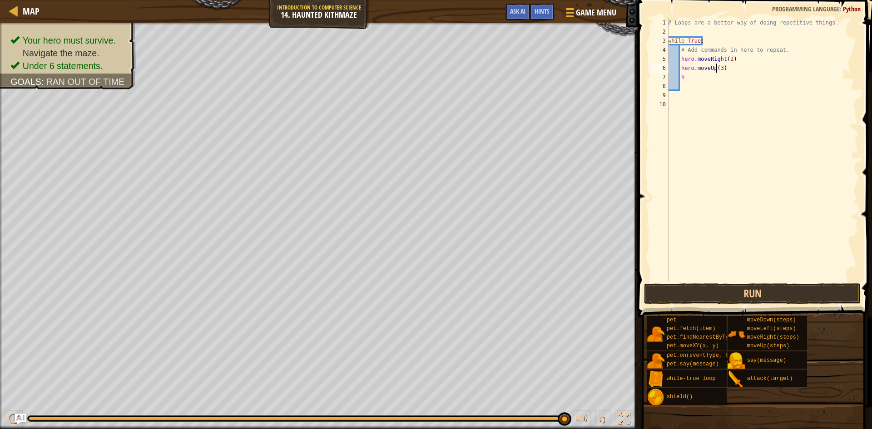
click at [716, 66] on div "# Loops are a better way of doing repetitive things. while True : # Add command…" at bounding box center [762, 158] width 192 height 281
click at [720, 66] on div "# Loops are a better way of doing repetitive things. while True : # Add command…" at bounding box center [762, 158] width 192 height 281
click at [701, 64] on div "# Loops are a better way of doing repetitive things. while True : # Add command…" at bounding box center [762, 158] width 192 height 281
click at [699, 75] on div "# Loops are a better way of doing repetitive things. while True : # Add command…" at bounding box center [762, 158] width 192 height 281
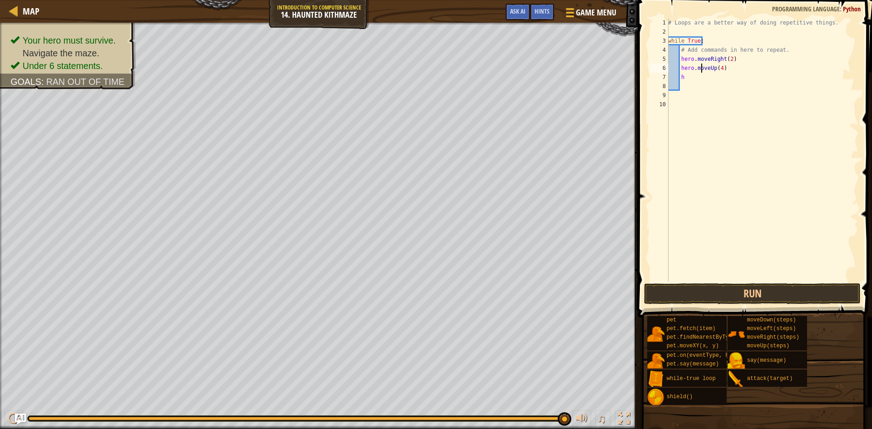
type textarea "h"
click at [752, 289] on button "Run" at bounding box center [752, 293] width 217 height 21
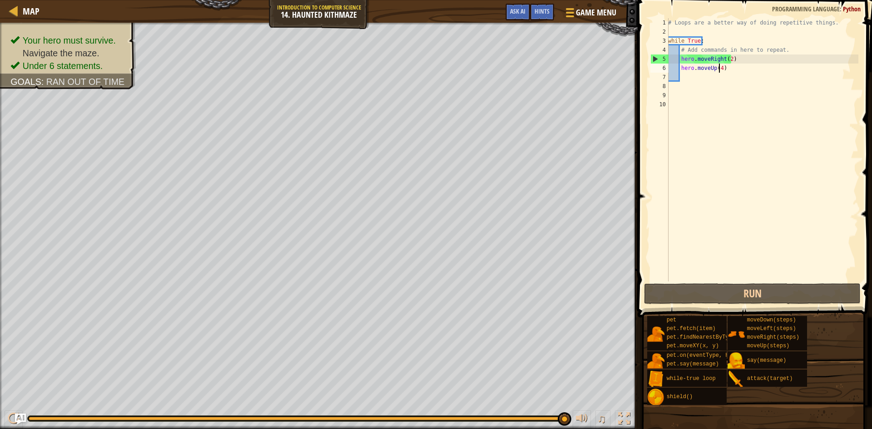
click at [718, 71] on div "# Loops are a better way of doing repetitive things. while True : # Add command…" at bounding box center [762, 158] width 192 height 281
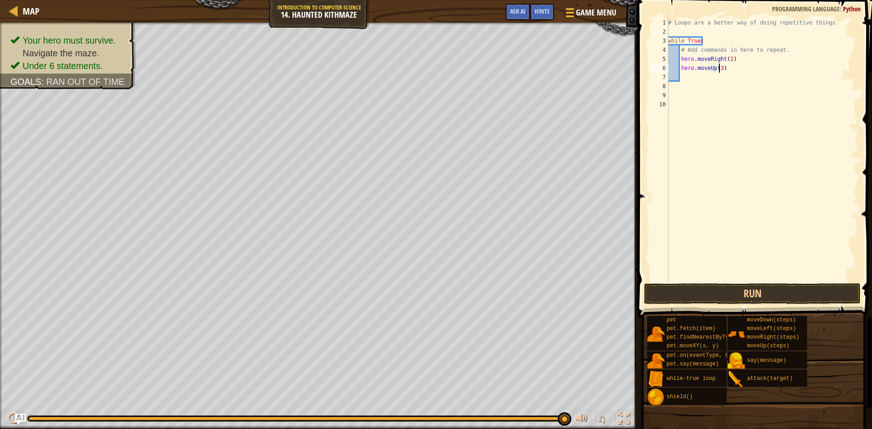
scroll to position [4, 4]
type textarea "hero.moveUp(2)"
click at [688, 78] on div "# Loops are a better way of doing repetitive things. while True : # Add command…" at bounding box center [762, 158] width 192 height 281
click at [778, 287] on button "Run" at bounding box center [752, 293] width 217 height 21
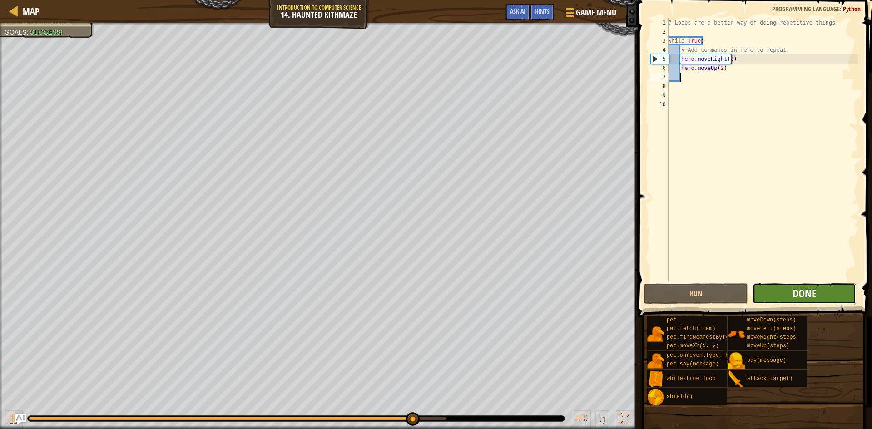
click at [793, 287] on span "Done" at bounding box center [804, 293] width 24 height 15
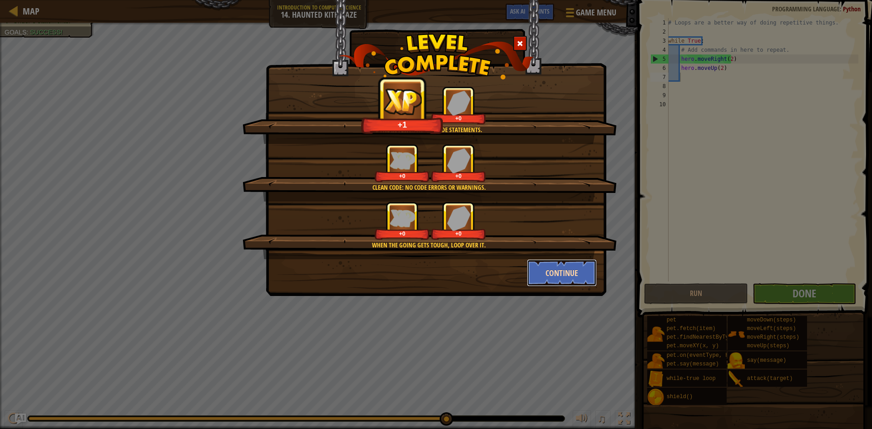
click at [541, 263] on button "Continue" at bounding box center [562, 272] width 70 height 27
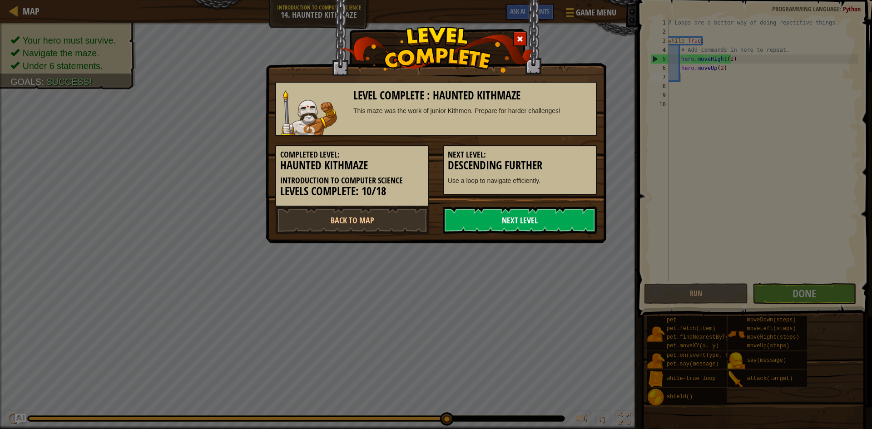
drag, startPoint x: 535, startPoint y: 217, endPoint x: 519, endPoint y: 218, distance: 15.9
click at [534, 217] on link "Next Level" at bounding box center [520, 220] width 154 height 27
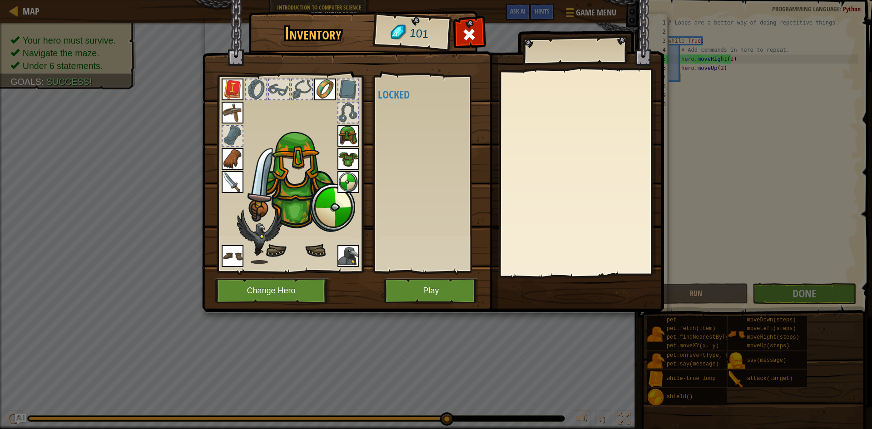
click at [516, 1] on body "Map Introduction to Computer Science 14. Haunted Kithmaze Game Menu Done Hints …" at bounding box center [436, 0] width 872 height 1
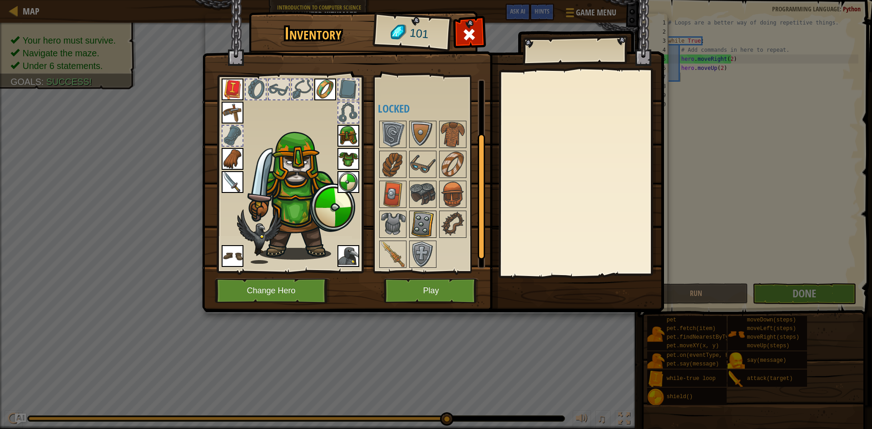
scroll to position [95, 0]
click at [415, 189] on img at bounding box center [422, 193] width 25 height 25
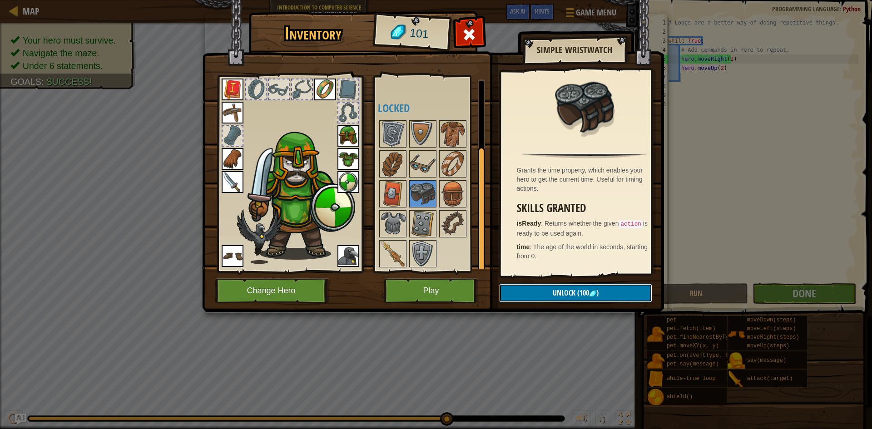
click at [524, 292] on button "Unlock (100 )" at bounding box center [575, 293] width 153 height 19
drag, startPoint x: 524, startPoint y: 287, endPoint x: 557, endPoint y: 319, distance: 45.0
click at [557, 319] on div "Inventory 101 Available Equip Equip Equip Equip Equip Equip Equip Equip Equip E…" at bounding box center [436, 214] width 872 height 429
click at [547, 286] on button "Unlock" at bounding box center [575, 293] width 153 height 19
click at [543, 283] on img at bounding box center [433, 148] width 462 height 330
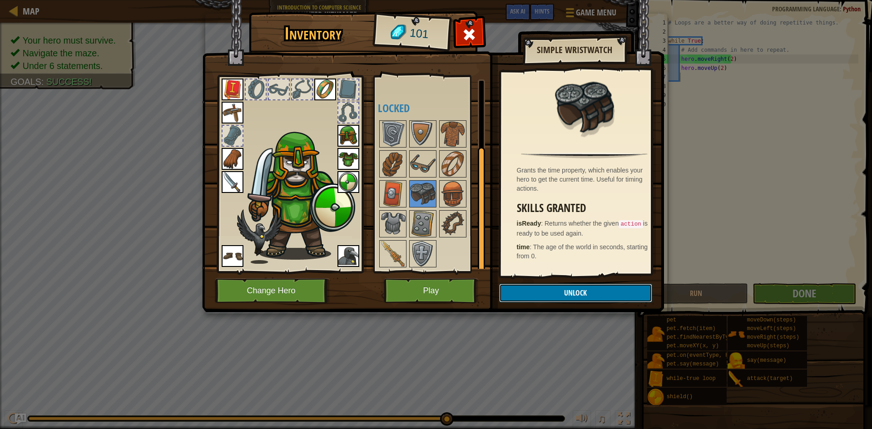
click at [538, 287] on button "Unlock" at bounding box center [575, 293] width 153 height 19
click at [538, 287] on button "Confirm" at bounding box center [575, 293] width 153 height 19
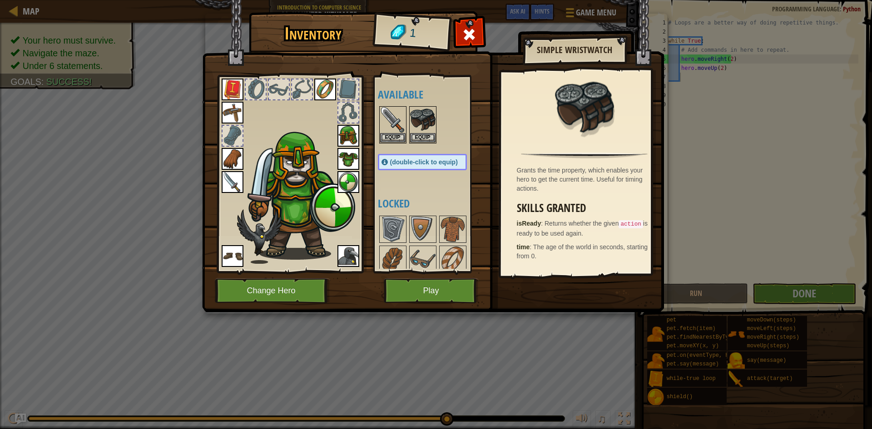
click at [538, 287] on img at bounding box center [433, 148] width 462 height 330
click at [431, 137] on button "Equip" at bounding box center [422, 138] width 25 height 10
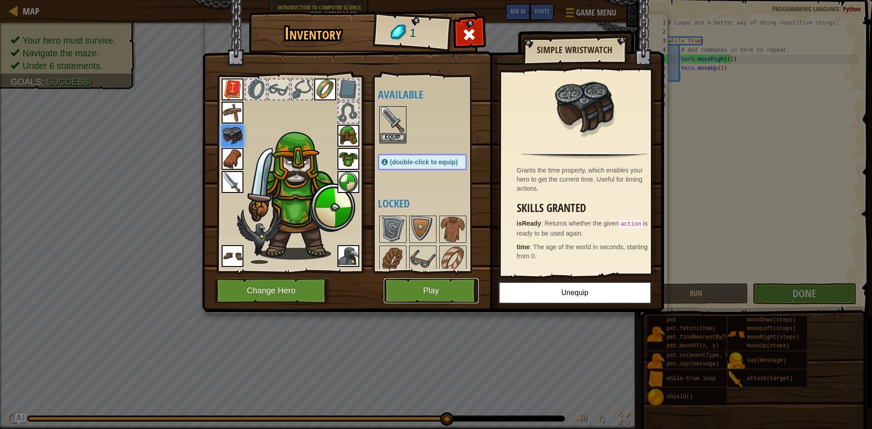
click at [448, 287] on button "Play" at bounding box center [431, 290] width 95 height 25
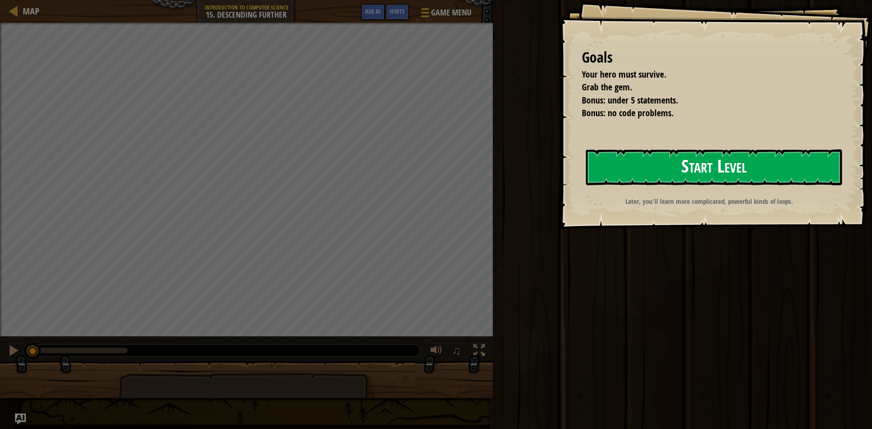
click at [605, 179] on button "Start Level" at bounding box center [714, 167] width 256 height 36
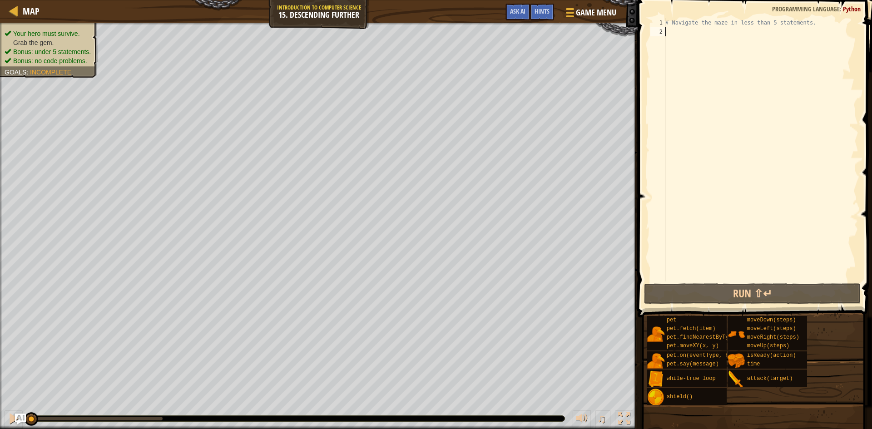
type textarea "h"
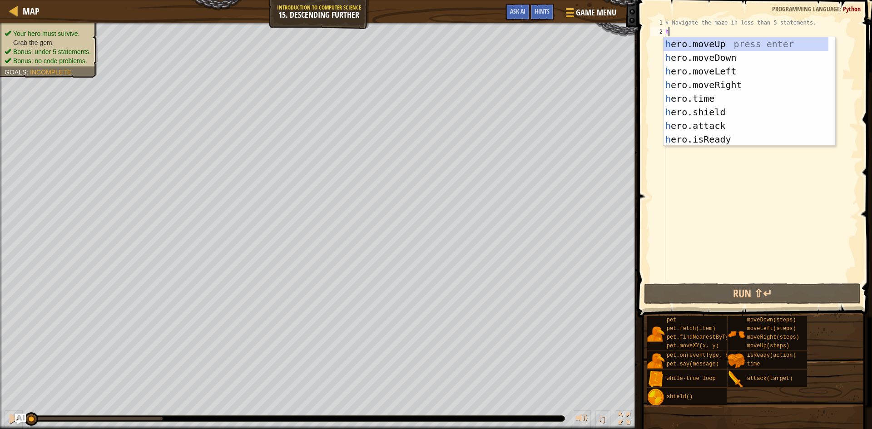
scroll to position [4, 0]
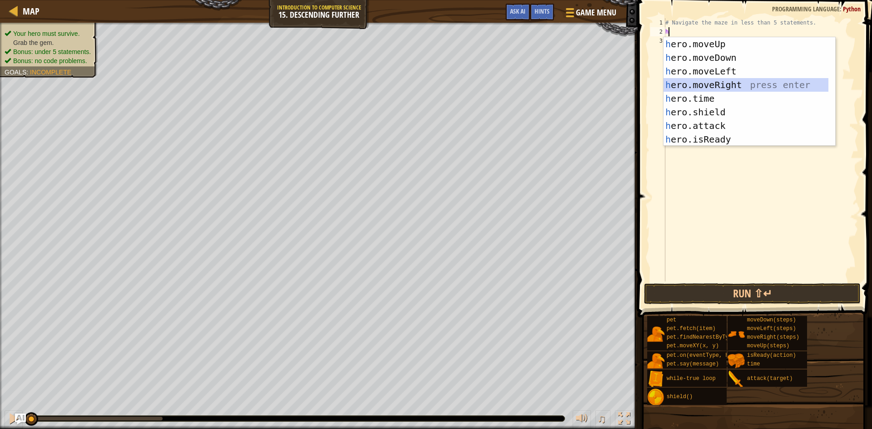
click at [763, 83] on div "h ero.moveUp press enter h ero.moveDown press enter h ero.moveLeft press enter …" at bounding box center [745, 105] width 165 height 136
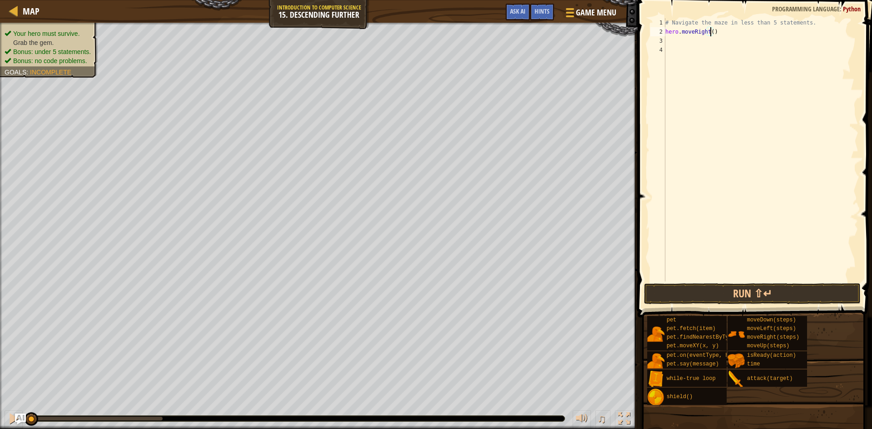
click at [709, 29] on div "# Navigate the maze in less than 5 statements. hero . moveRight ( )" at bounding box center [760, 158] width 195 height 281
type textarea "hero.moveRight(1)"
click at [693, 43] on div "# Navigate the maze in less than 5 statements. hero . moveRight ( 1 )" at bounding box center [760, 158] width 195 height 281
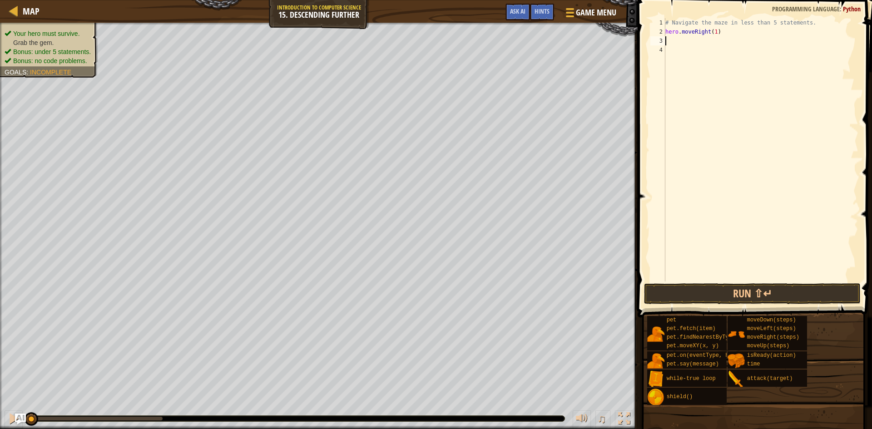
type textarea "h"
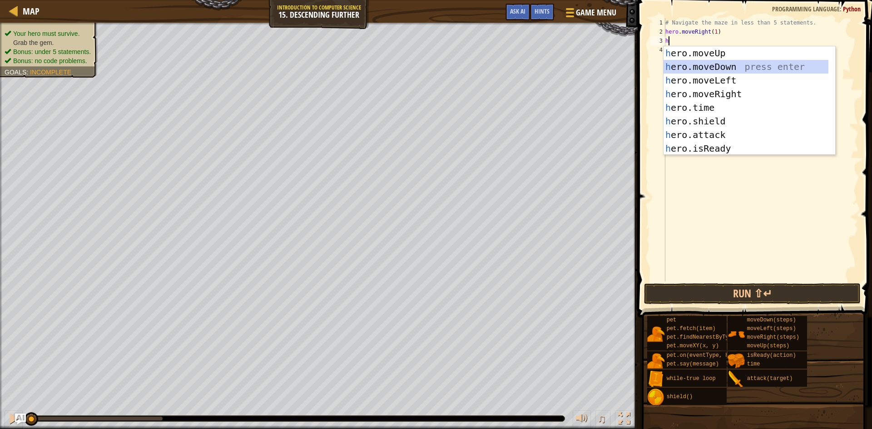
click at [688, 68] on div "h ero.moveUp press enter h ero.moveDown press enter h ero.moveLeft press enter …" at bounding box center [745, 114] width 165 height 136
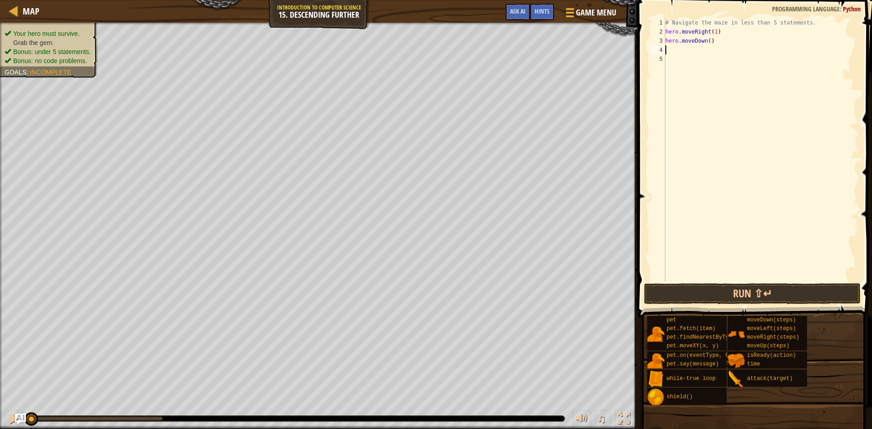
type textarea "h"
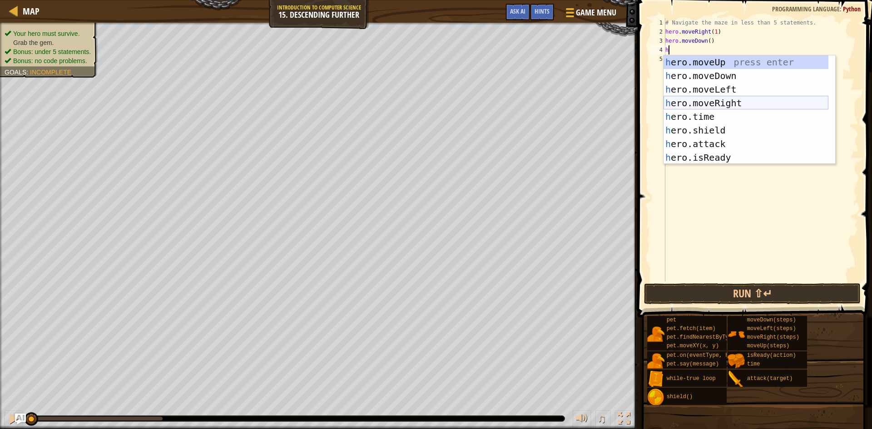
click at [701, 100] on div "h ero.moveUp press enter h ero.moveDown press enter h ero.moveLeft press enter …" at bounding box center [745, 123] width 165 height 136
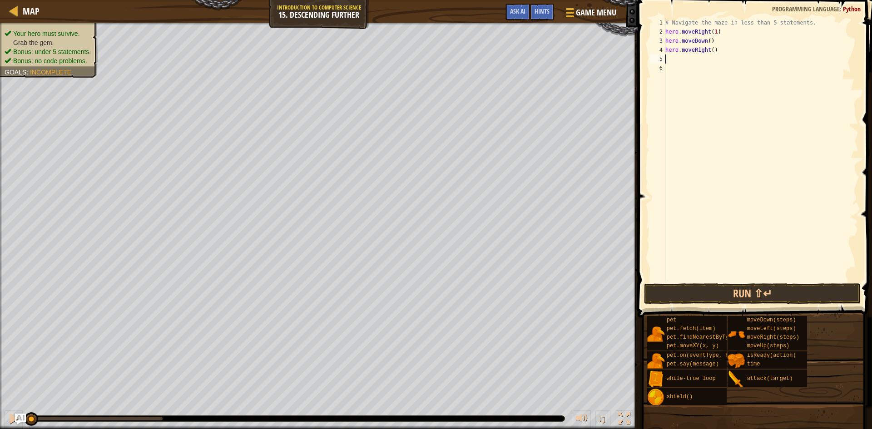
type textarea "h"
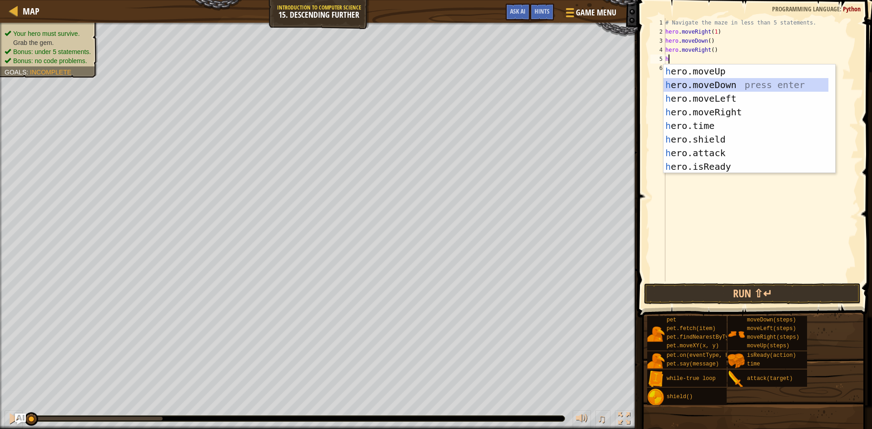
click at [688, 84] on div "h ero.moveUp press enter h ero.moveDown press enter h ero.moveLeft press enter …" at bounding box center [745, 132] width 165 height 136
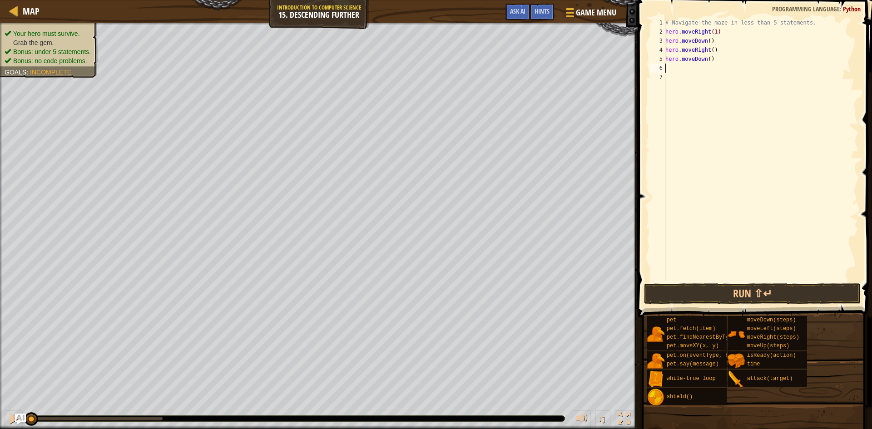
type textarea "h"
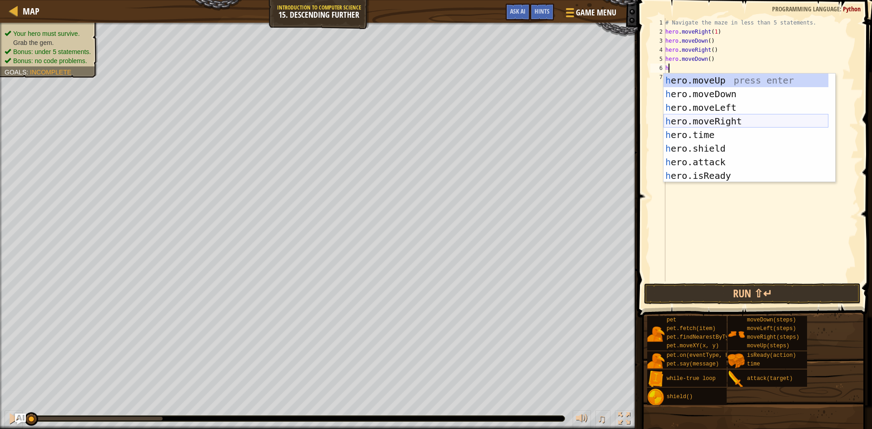
click at [689, 115] on div "h ero.moveUp press enter h ero.moveDown press enter h ero.moveLeft press enter …" at bounding box center [745, 142] width 165 height 136
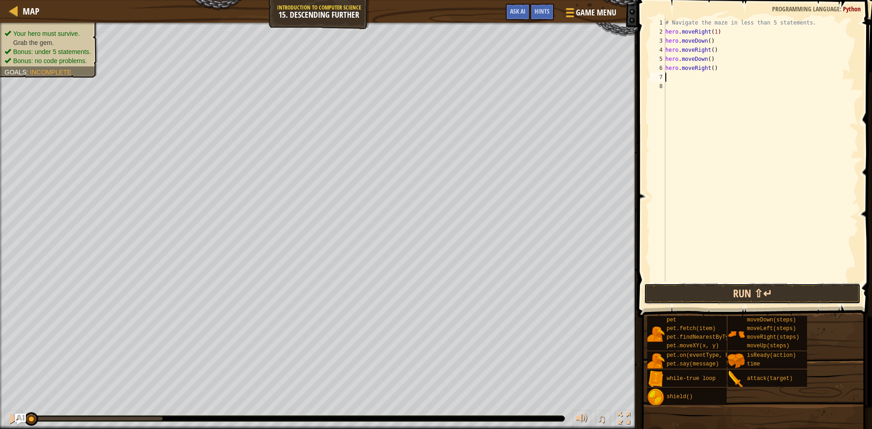
click at [722, 292] on button "Run ⇧↵" at bounding box center [752, 293] width 217 height 21
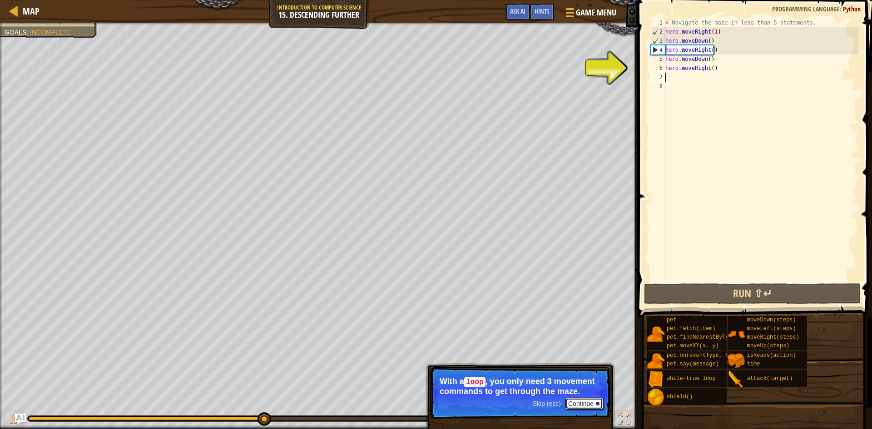
click at [577, 400] on button "Continue" at bounding box center [584, 404] width 38 height 12
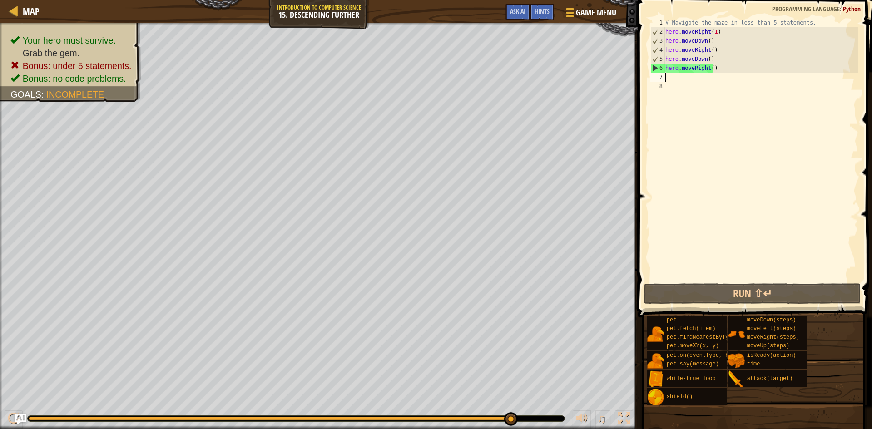
type textarea "h"
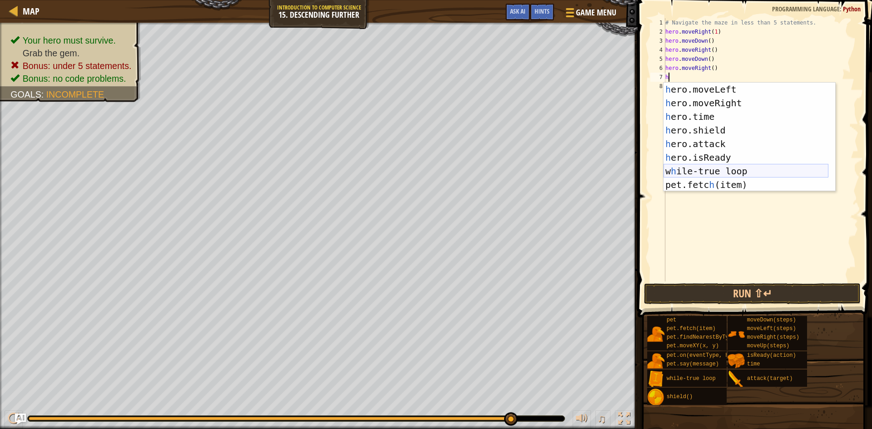
scroll to position [41, 0]
click at [683, 153] on div "h ero.moveRight press enter h ero.time press enter h ero.shield press enter h e…" at bounding box center [745, 151] width 165 height 136
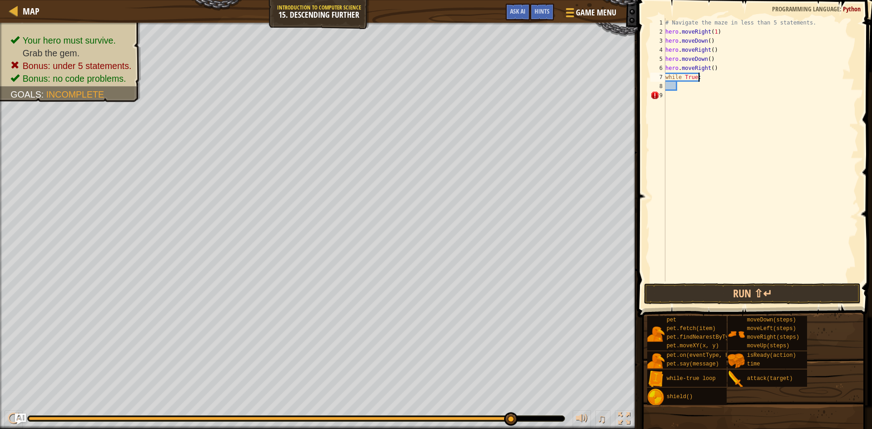
click at [696, 80] on div "# Navigate the maze in less than 5 statements. hero . moveRight ( 1 ) hero . mo…" at bounding box center [760, 158] width 195 height 281
type textarea "while True:"
click at [585, 4] on button "Game Menu" at bounding box center [590, 14] width 66 height 22
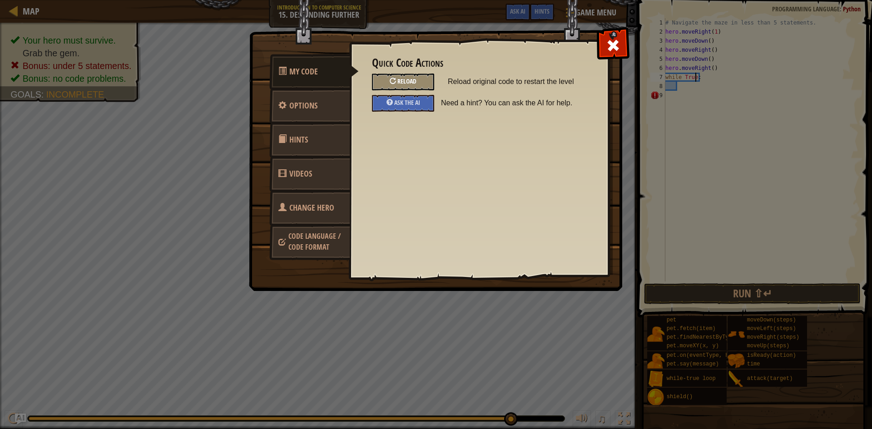
click at [388, 78] on div "Reload" at bounding box center [403, 82] width 62 height 17
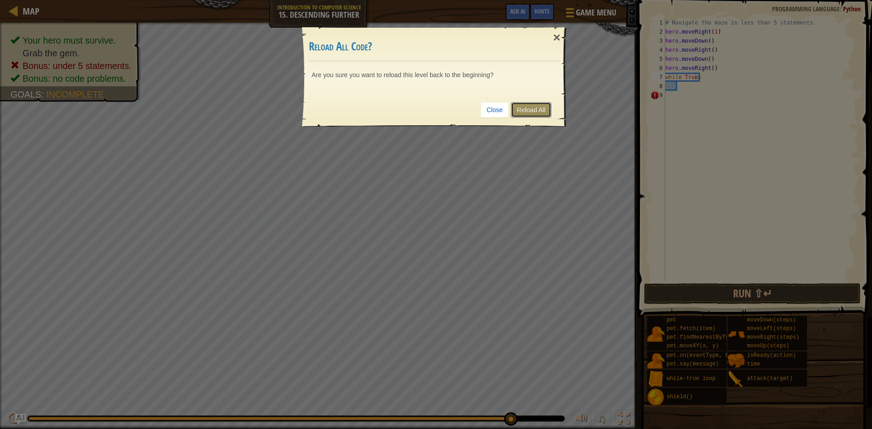
click at [533, 108] on link "Reload All" at bounding box center [531, 109] width 40 height 15
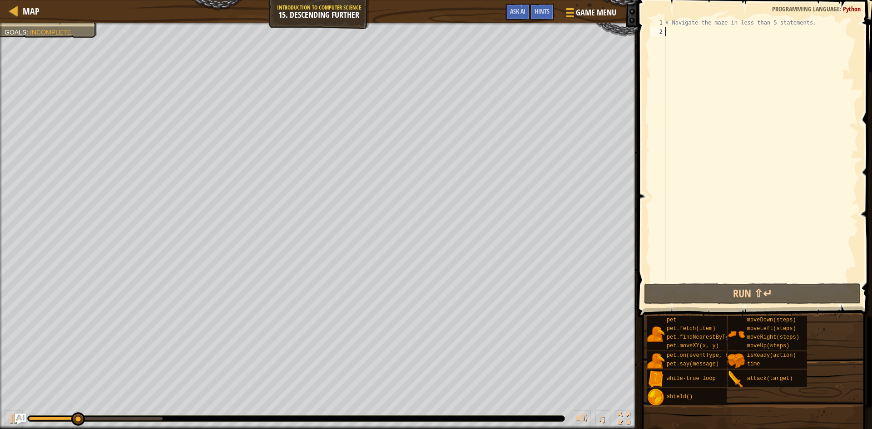
type textarea "h"
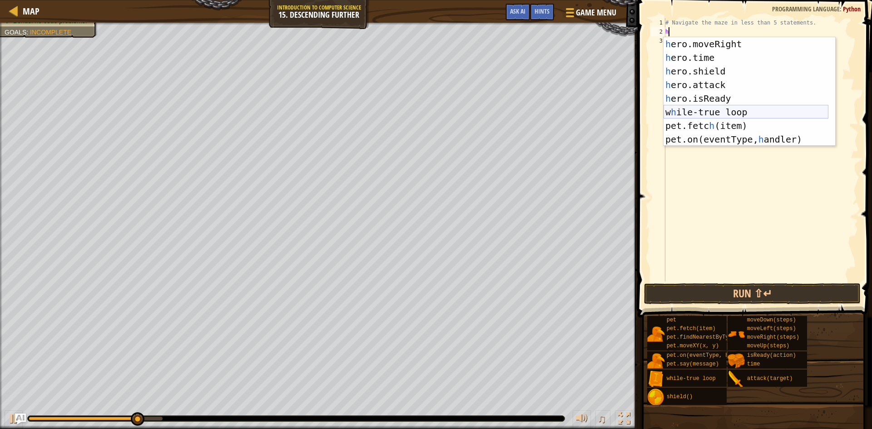
click at [701, 114] on div "h ero.moveRight press enter h ero.time press enter h ero.shield press enter h e…" at bounding box center [745, 105] width 165 height 136
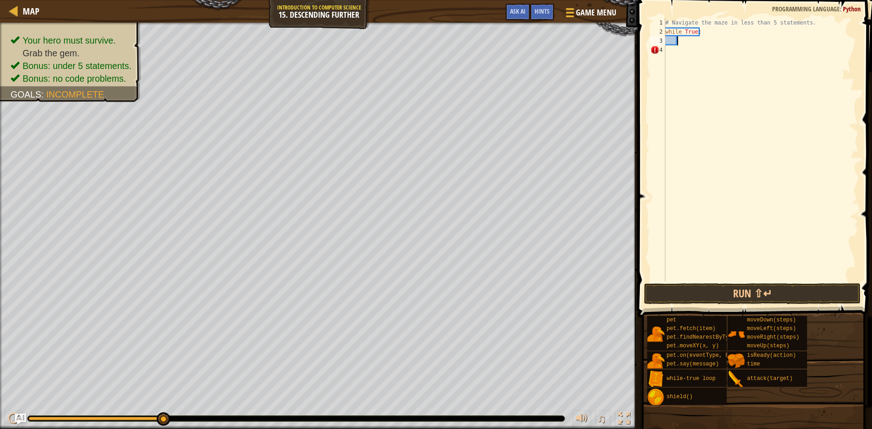
type textarea "h"
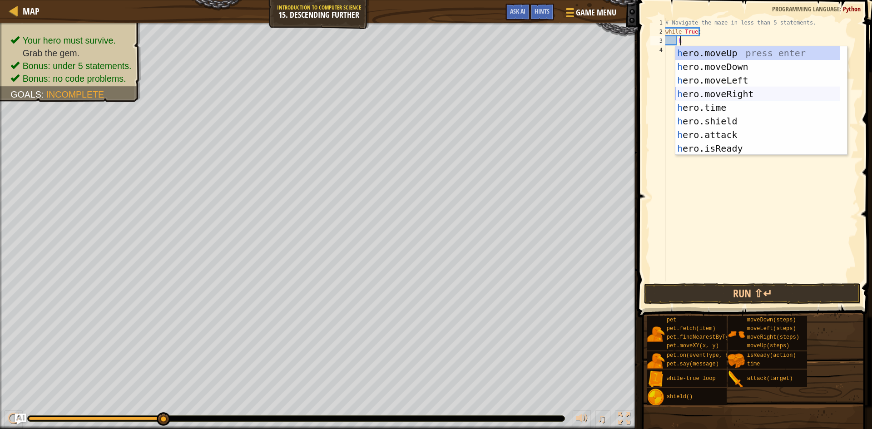
click at [683, 91] on div "h ero.moveUp press enter h ero.moveDown press enter h ero.moveLeft press enter …" at bounding box center [757, 114] width 165 height 136
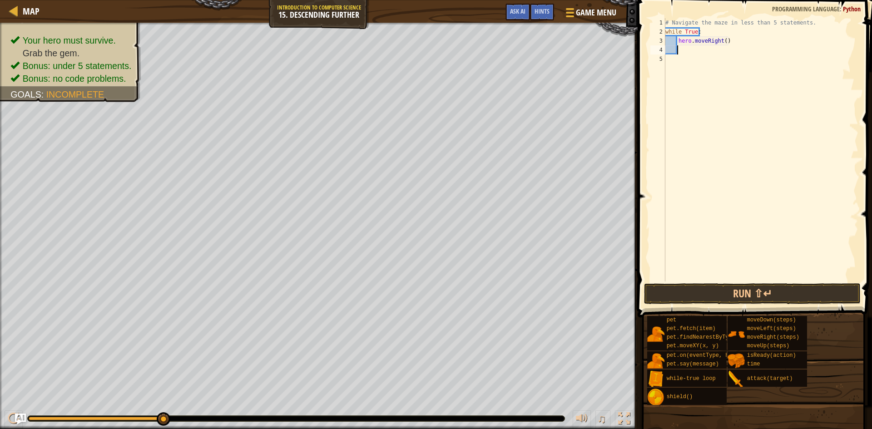
scroll to position [4, 0]
type textarea "h"
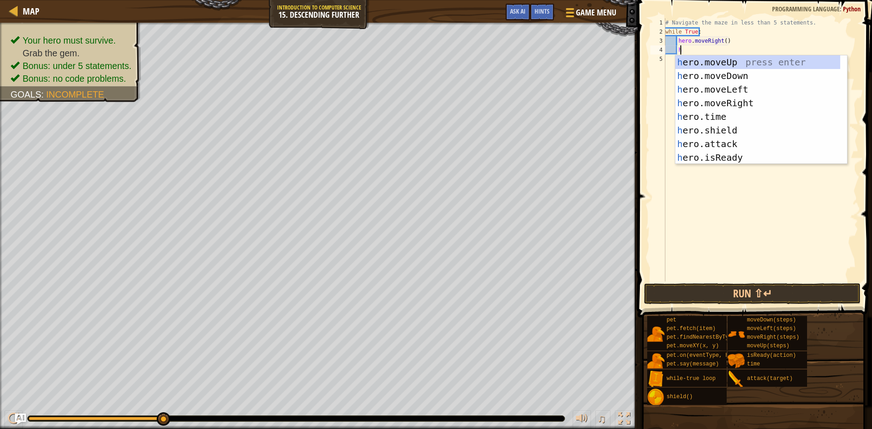
scroll to position [4, 1]
click at [696, 77] on div "h ero.moveUp press enter h ero.moveDown press enter h ero.moveLeft press enter …" at bounding box center [757, 123] width 165 height 136
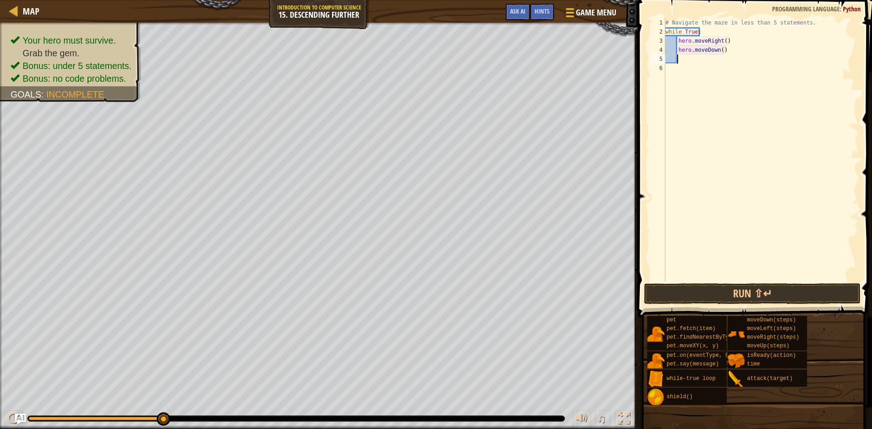
type textarea "h"
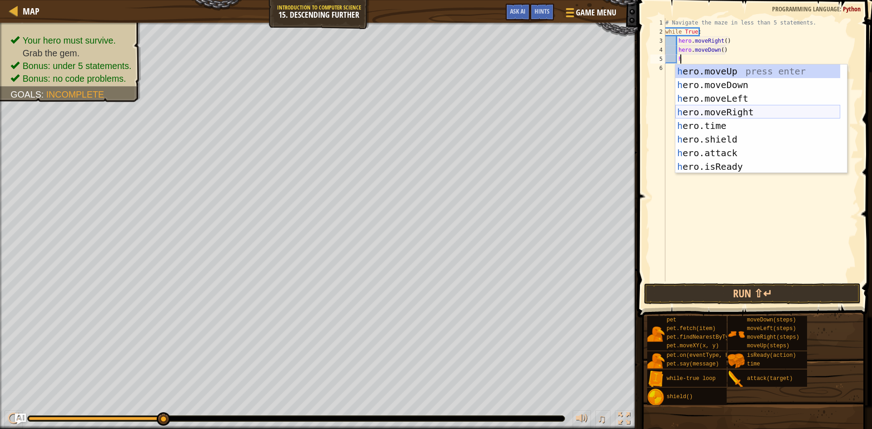
click at [701, 109] on div "h ero.moveUp press enter h ero.moveDown press enter h ero.moveLeft press enter …" at bounding box center [757, 132] width 165 height 136
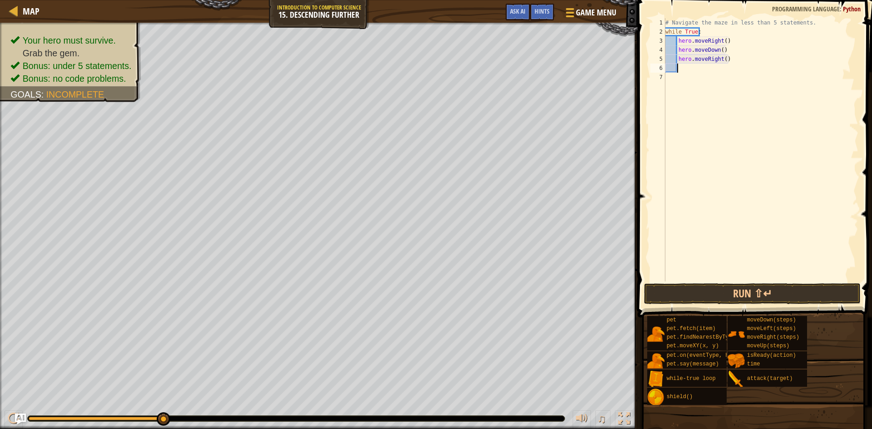
scroll to position [4, 0]
type textarea "h"
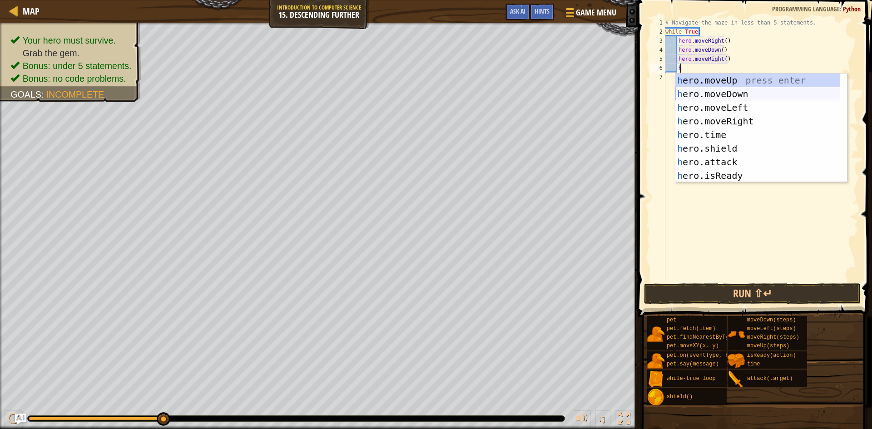
click at [703, 94] on div "h ero.moveUp press enter h ero.moveDown press enter h ero.moveLeft press enter …" at bounding box center [757, 142] width 165 height 136
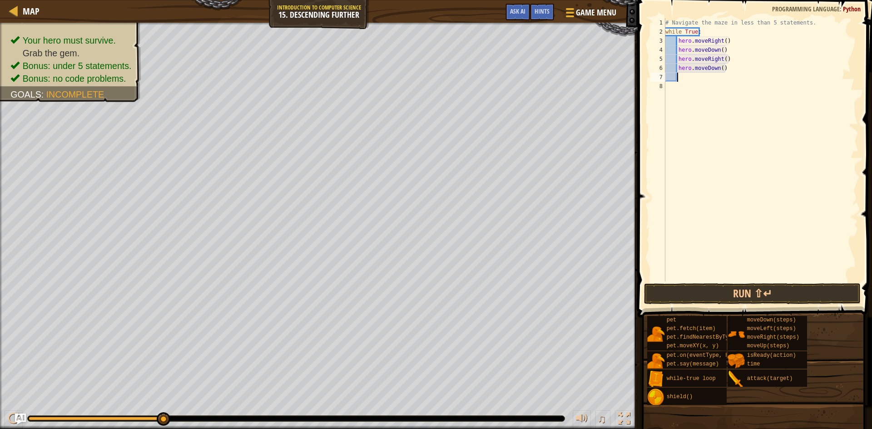
scroll to position [4, 0]
type textarea "h"
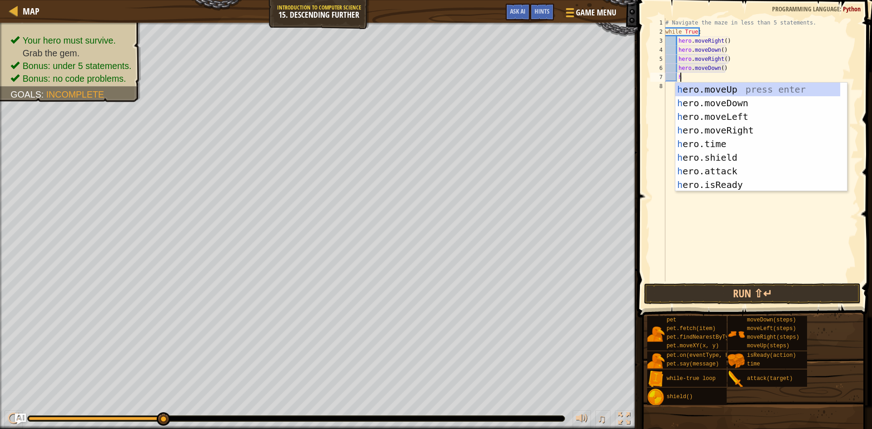
scroll to position [4, 1]
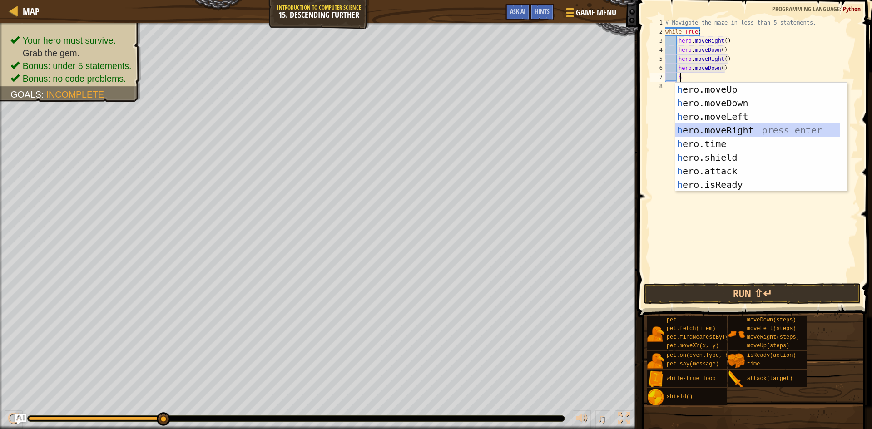
click at [703, 132] on div "h ero.moveUp press enter h ero.moveDown press enter h ero.moveLeft press enter …" at bounding box center [757, 151] width 165 height 136
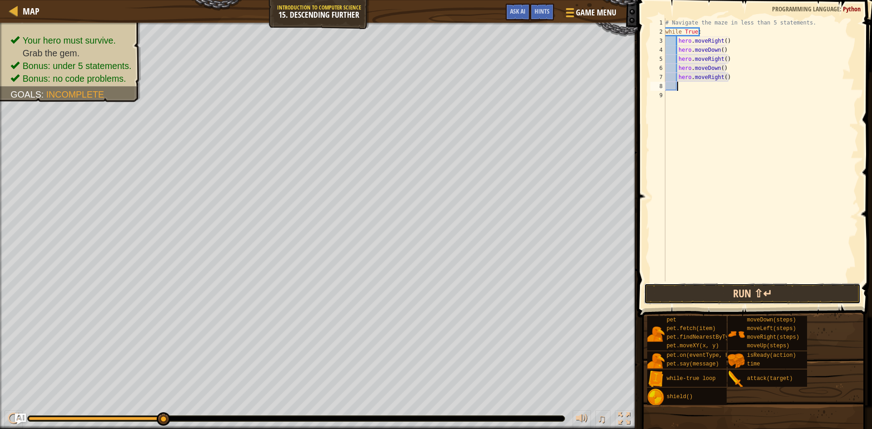
click at [690, 286] on button "Run ⇧↵" at bounding box center [752, 293] width 217 height 21
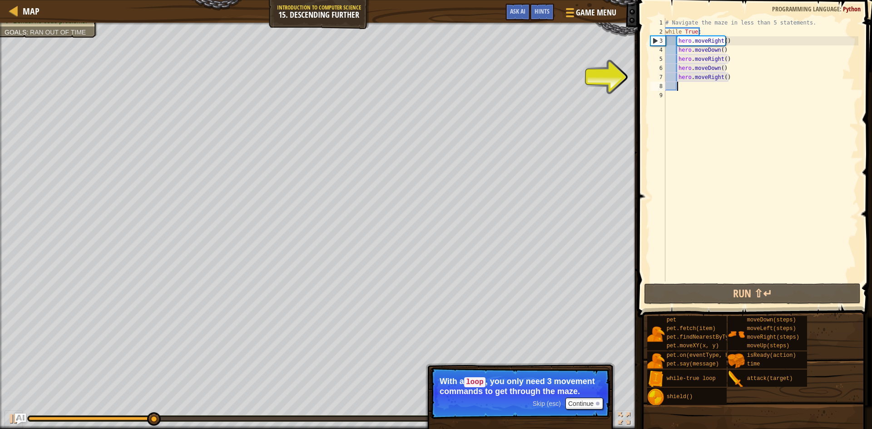
click at [727, 79] on div "# Navigate the maze in less than 5 statements. while True : hero . moveRight ( …" at bounding box center [760, 158] width 195 height 281
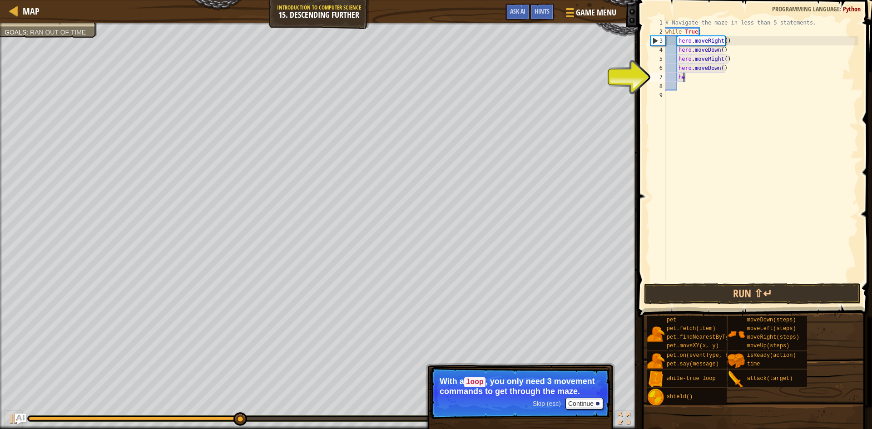
type textarea "h"
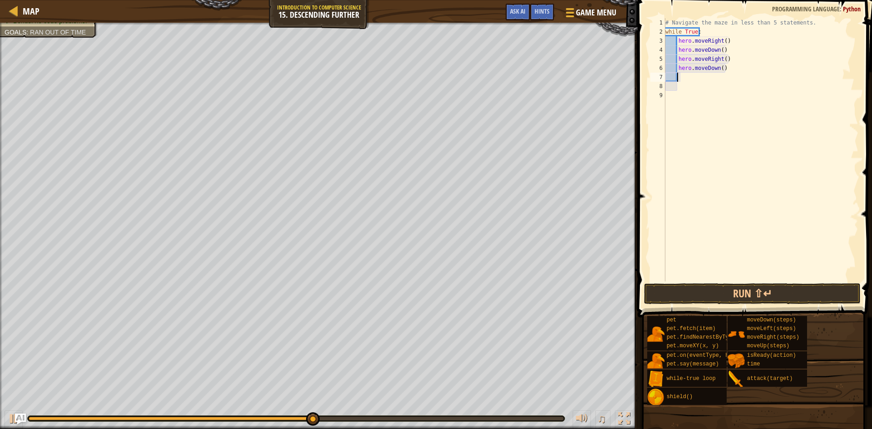
click at [721, 67] on div "# Navigate the maze in less than 5 statements. while True : hero . moveRight ( …" at bounding box center [760, 158] width 195 height 281
type textarea "h"
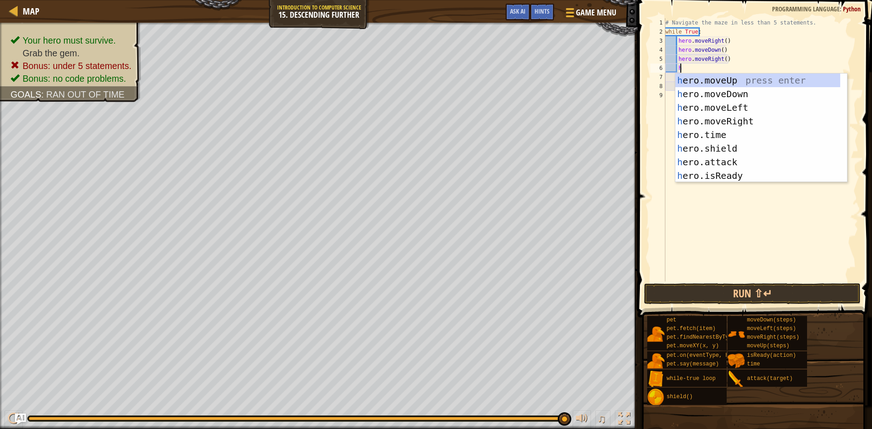
click at [720, 69] on div "# Navigate the maze in less than 5 statements. while True : hero . moveRight ( …" at bounding box center [760, 158] width 195 height 281
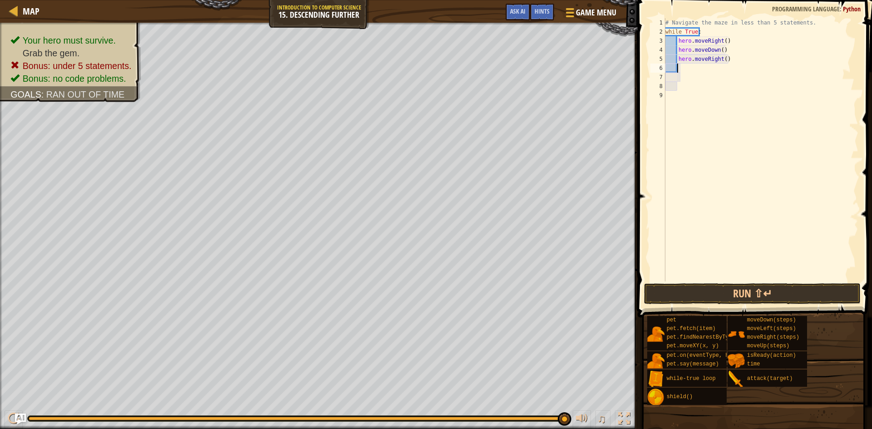
scroll to position [4, 0]
click at [722, 59] on div "# Navigate the maze in less than 5 statements. while True : hero . moveRight ( …" at bounding box center [760, 158] width 195 height 281
click at [710, 286] on button "Run ⇧↵" at bounding box center [752, 293] width 217 height 21
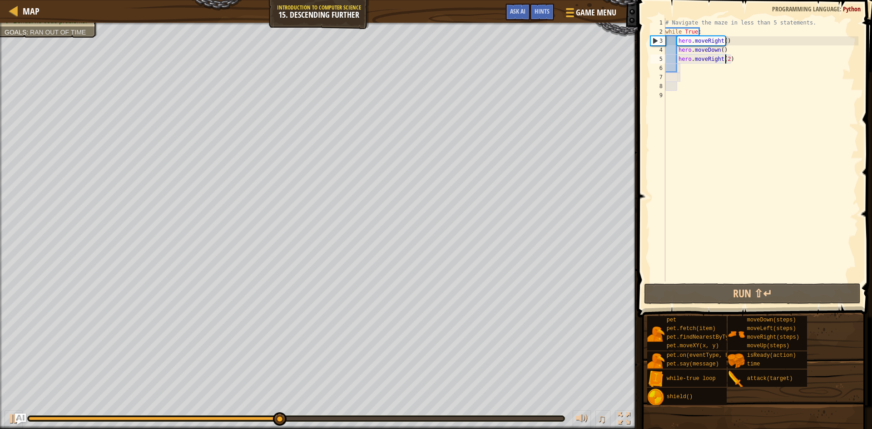
type textarea "hero.moveRight()"
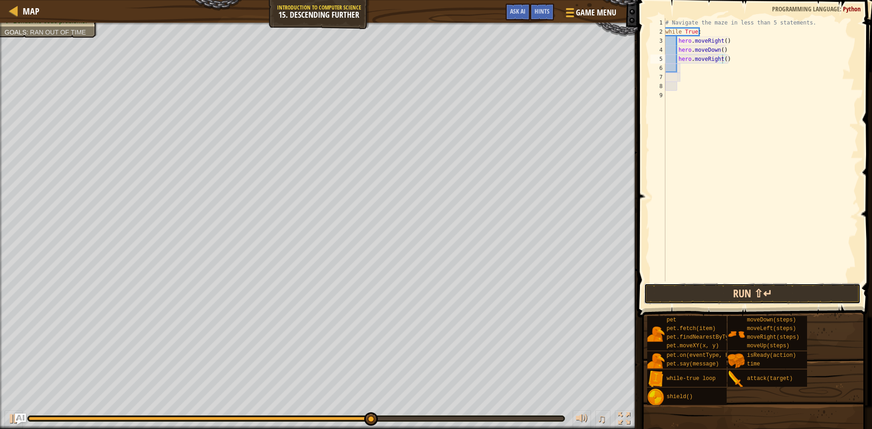
drag, startPoint x: 766, startPoint y: 288, endPoint x: 772, endPoint y: 285, distance: 6.7
click at [772, 286] on button "Run ⇧↵" at bounding box center [752, 293] width 217 height 21
